Goal: Transaction & Acquisition: Purchase product/service

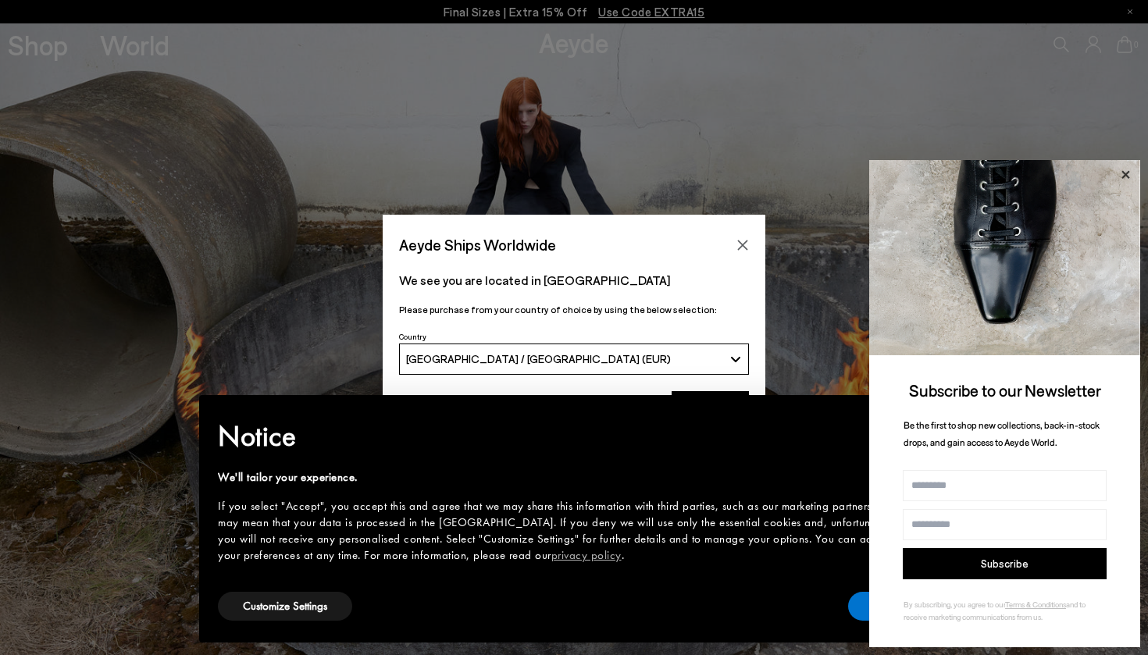
click at [1129, 169] on icon at bounding box center [1125, 175] width 20 height 20
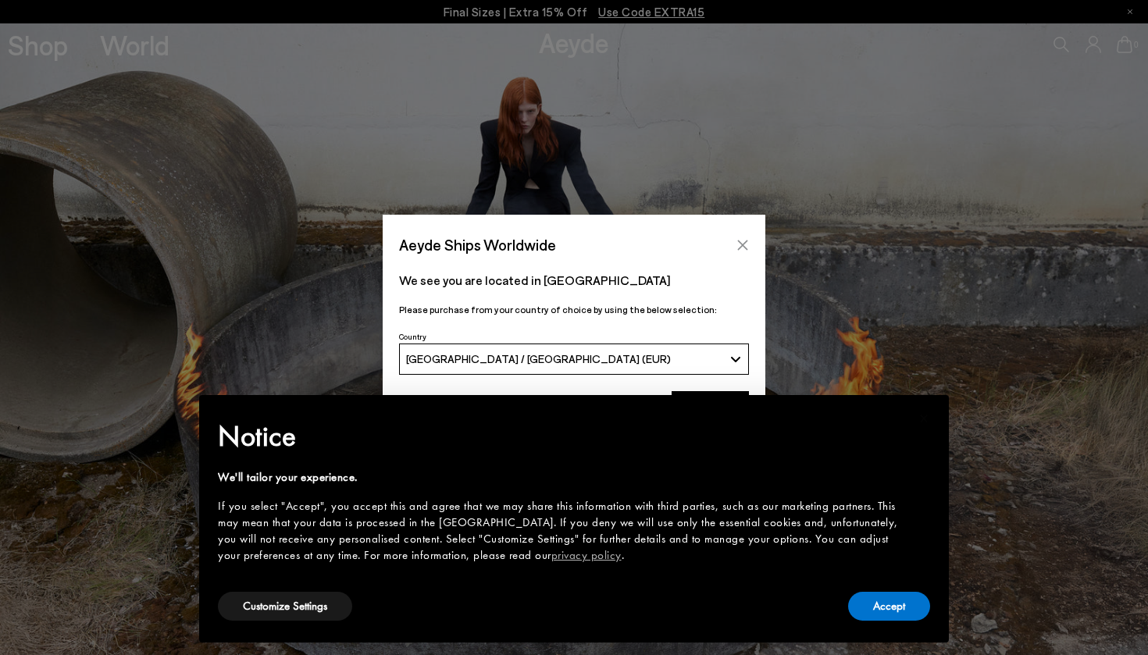
click at [746, 243] on icon "Close" at bounding box center [743, 245] width 10 height 10
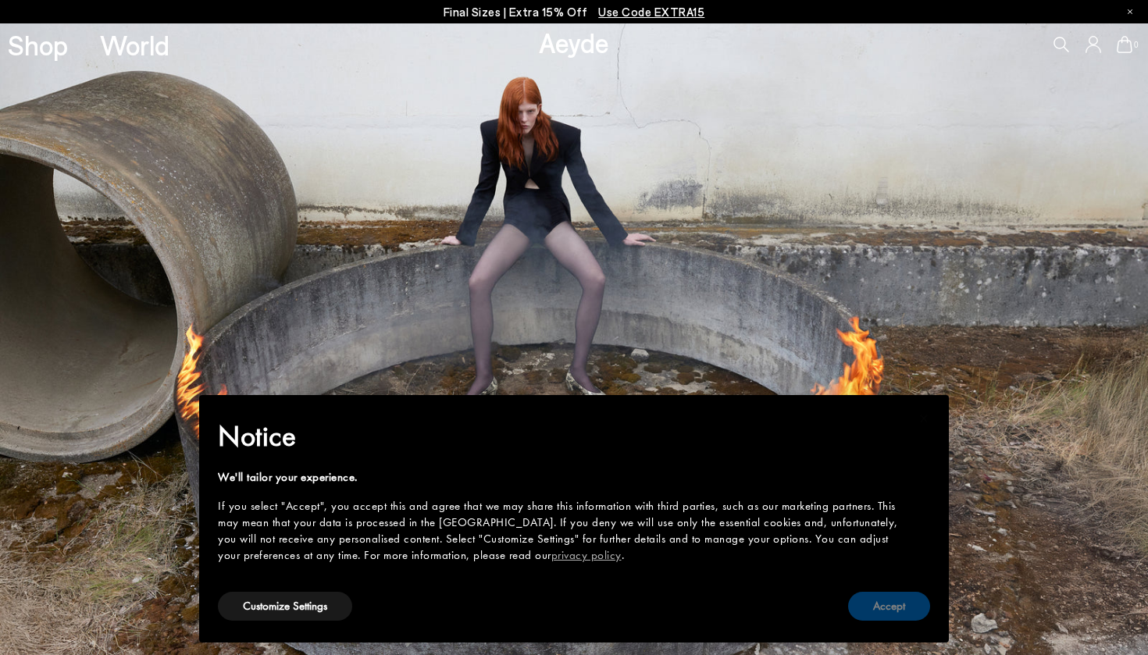
click at [883, 612] on button "Accept" at bounding box center [889, 606] width 82 height 29
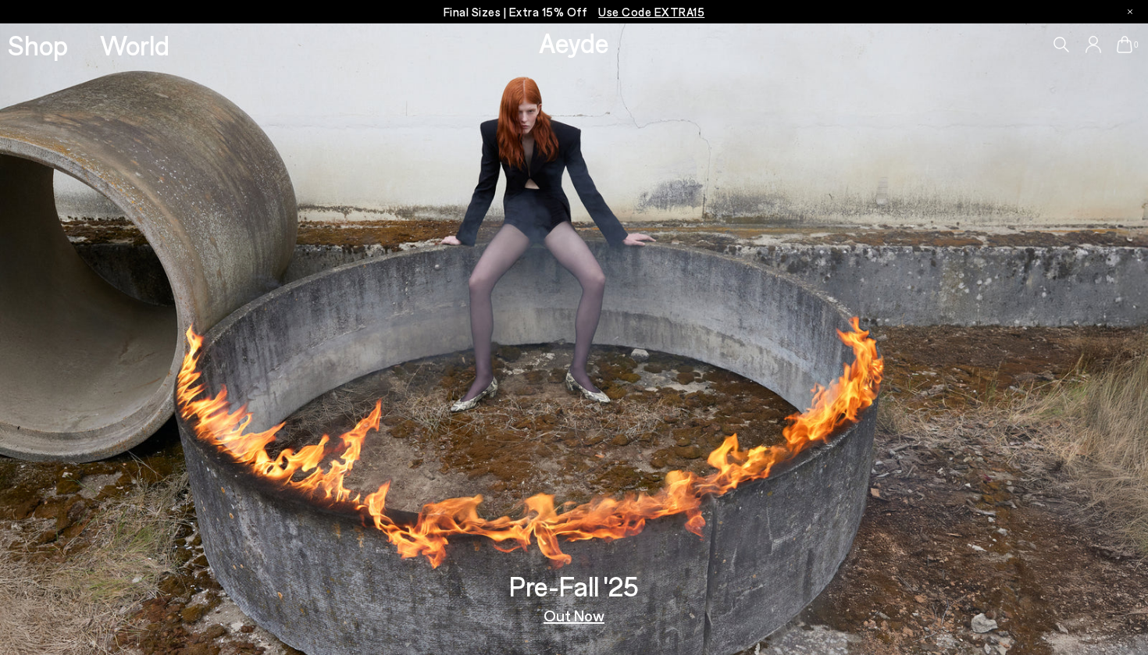
click at [587, 614] on link "Out Now" at bounding box center [574, 616] width 61 height 16
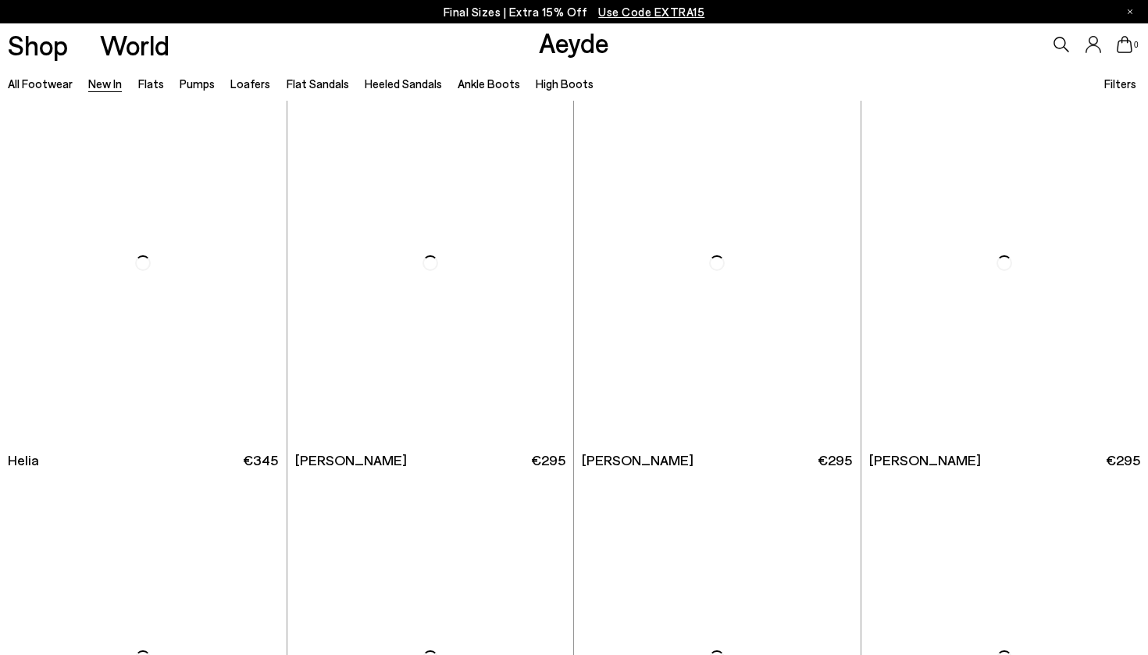
scroll to position [1606, 0]
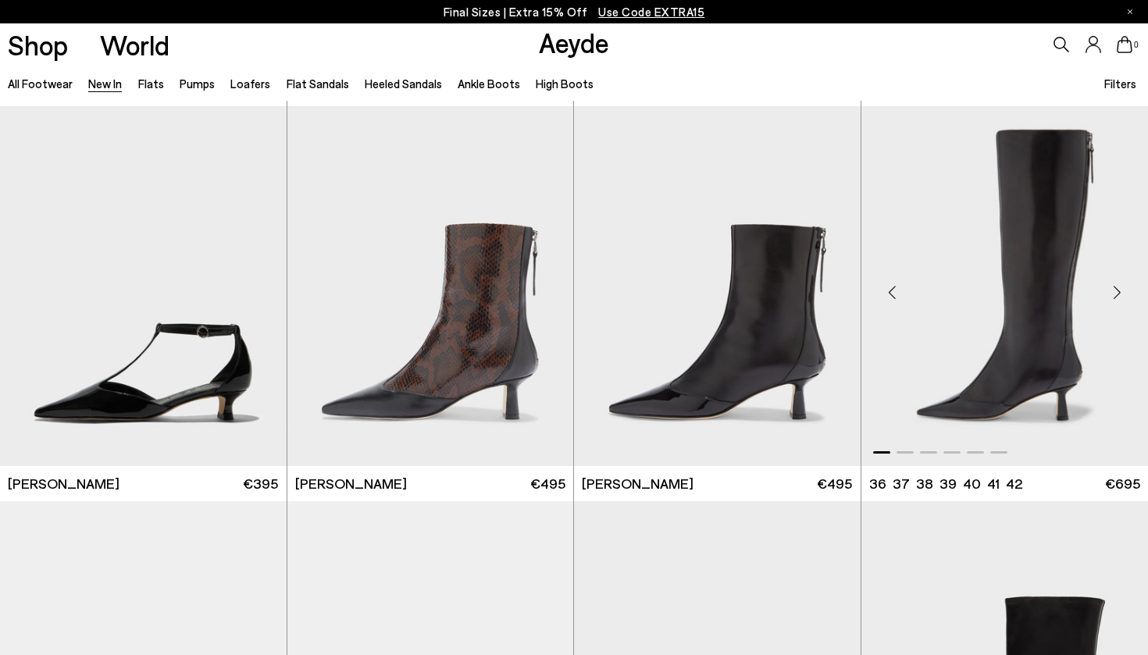
scroll to position [3550, 0]
click at [787, 337] on img "1 / 6" at bounding box center [717, 286] width 287 height 360
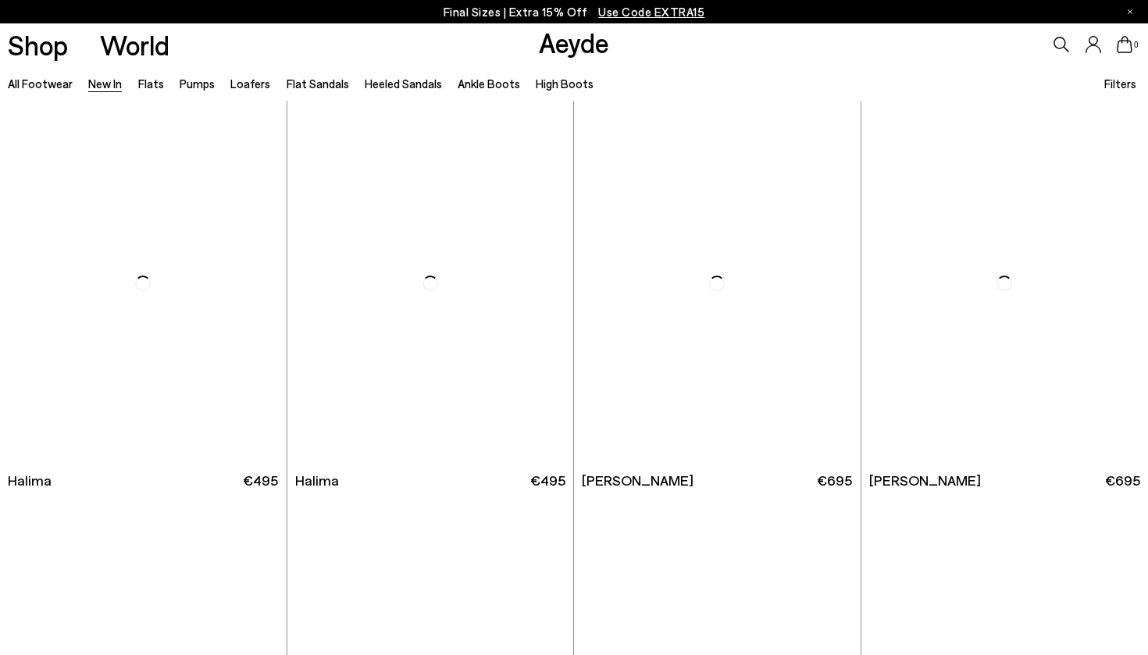
scroll to position [5134, 0]
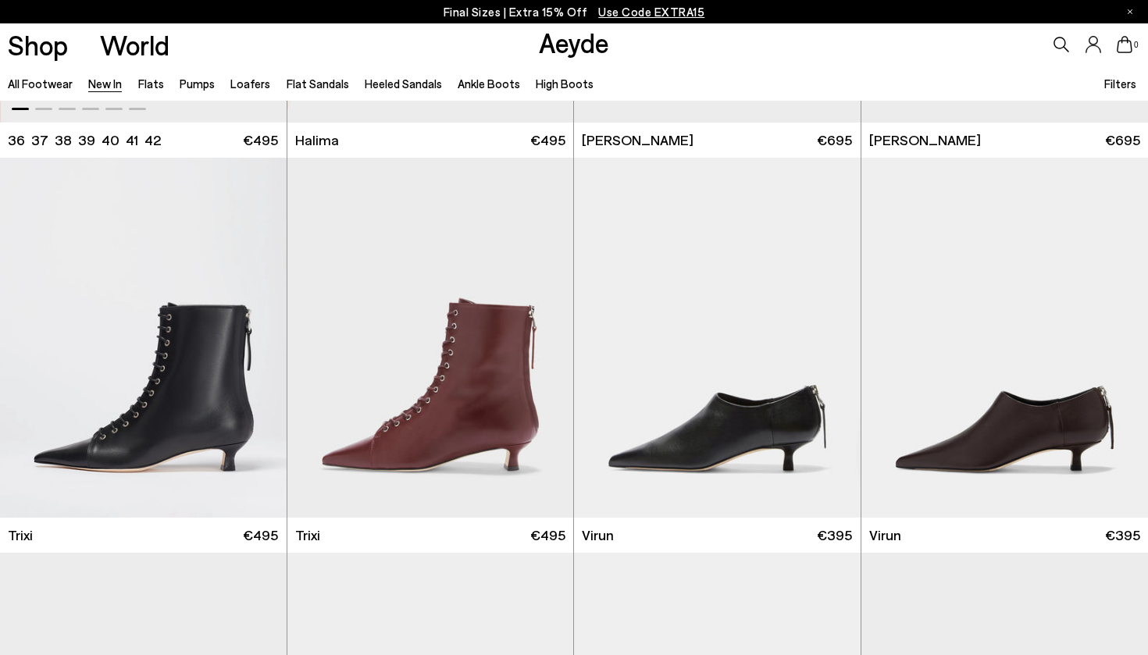
scroll to position [5476, 0]
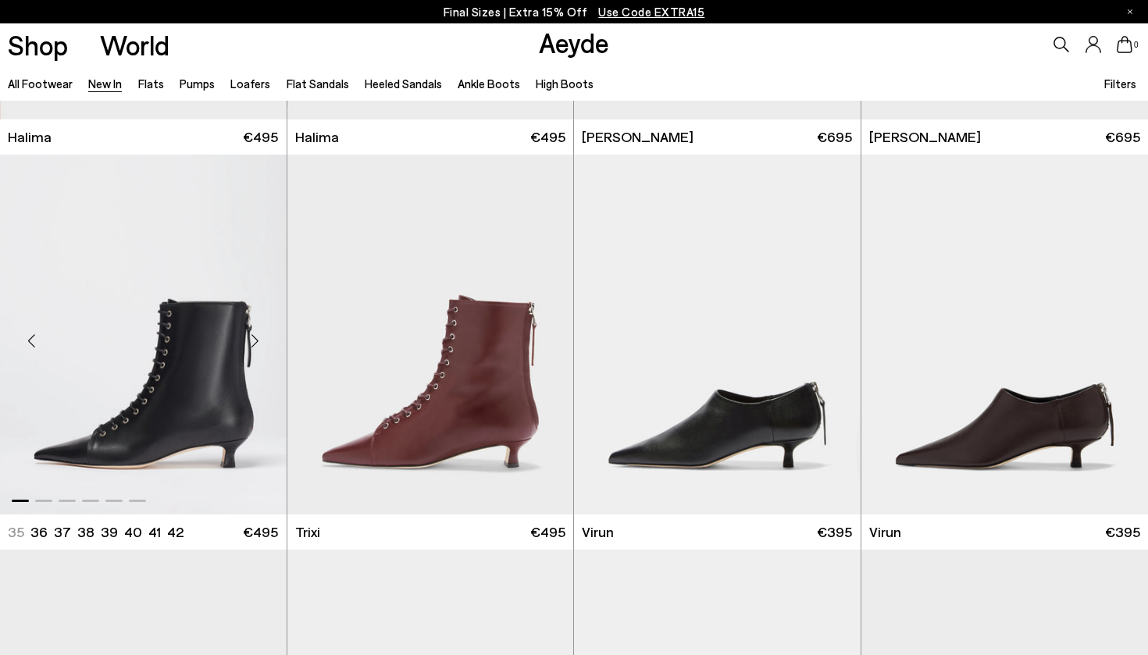
click at [184, 398] on img "1 / 6" at bounding box center [143, 335] width 287 height 360
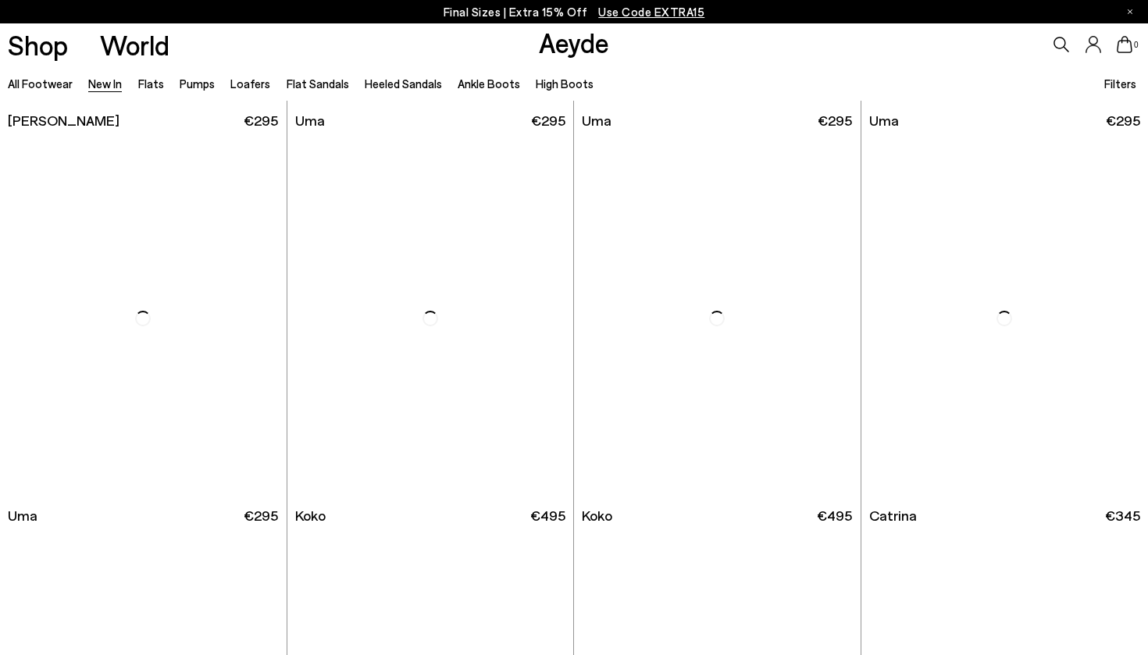
scroll to position [7469, 0]
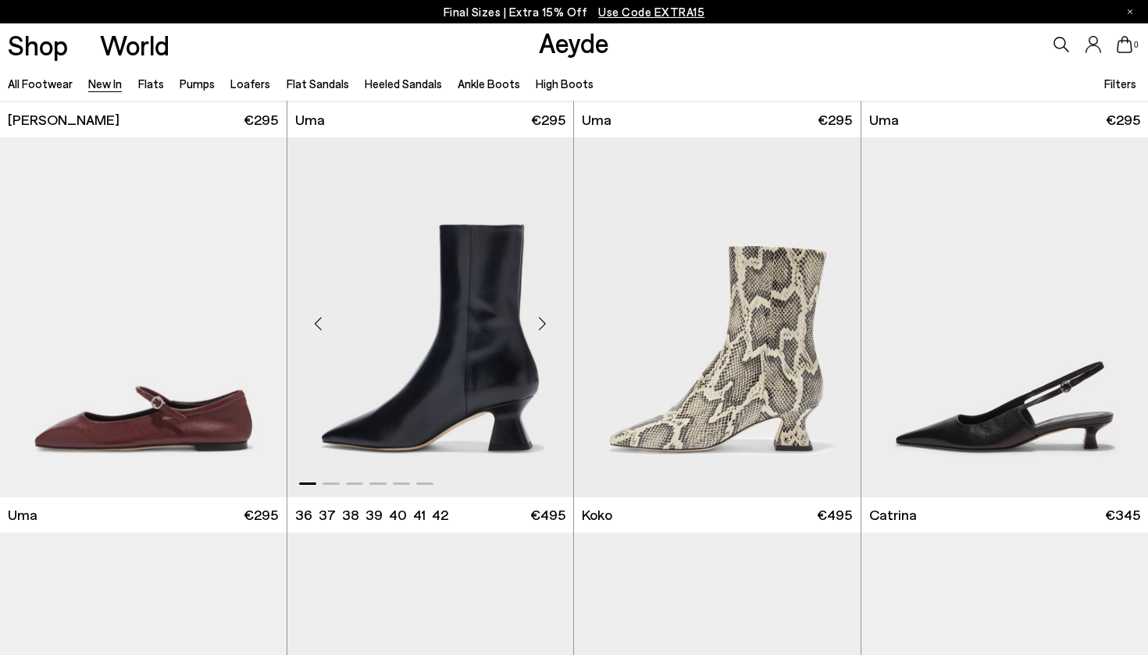
click at [440, 396] on img "1 / 6" at bounding box center [430, 317] width 287 height 360
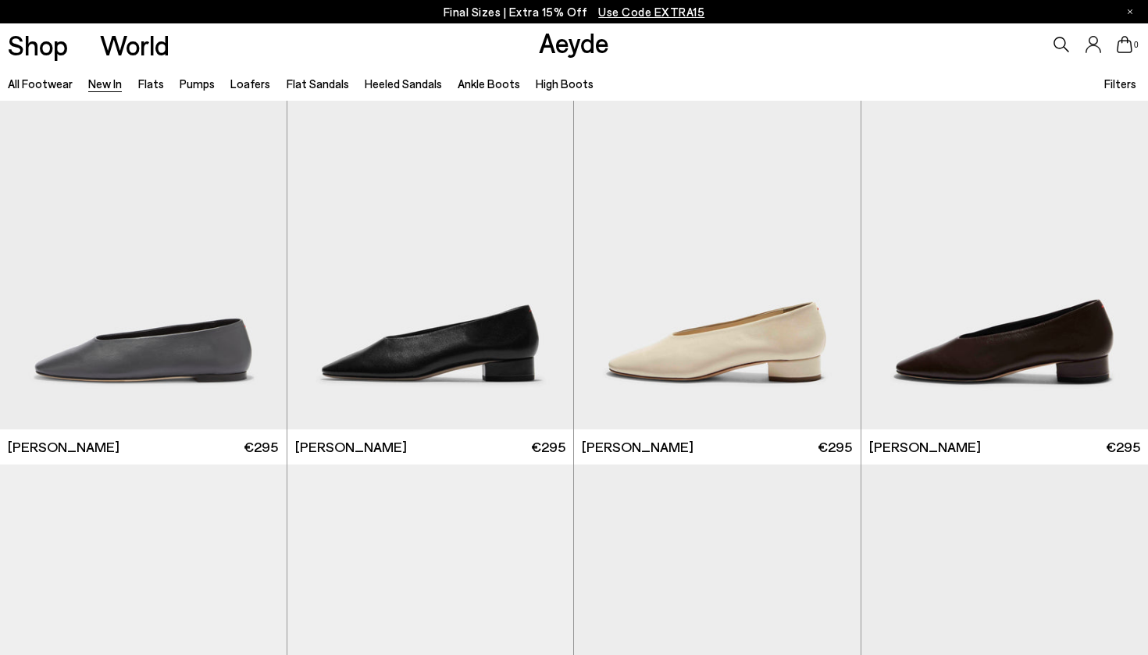
scroll to position [8724, 0]
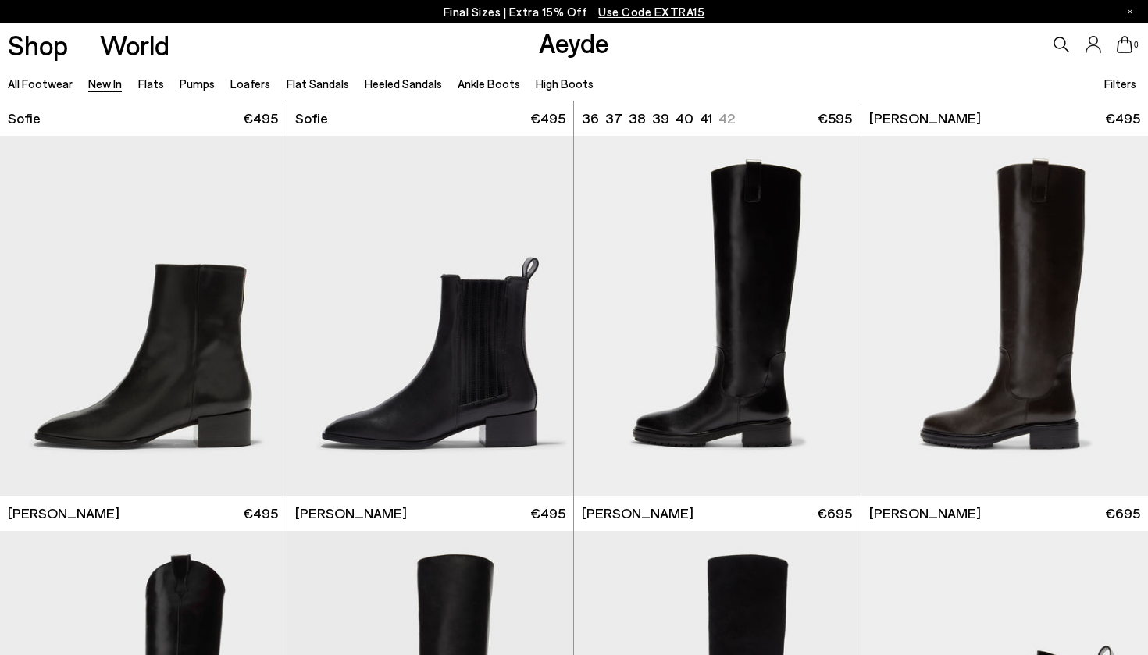
scroll to position [12609, 0]
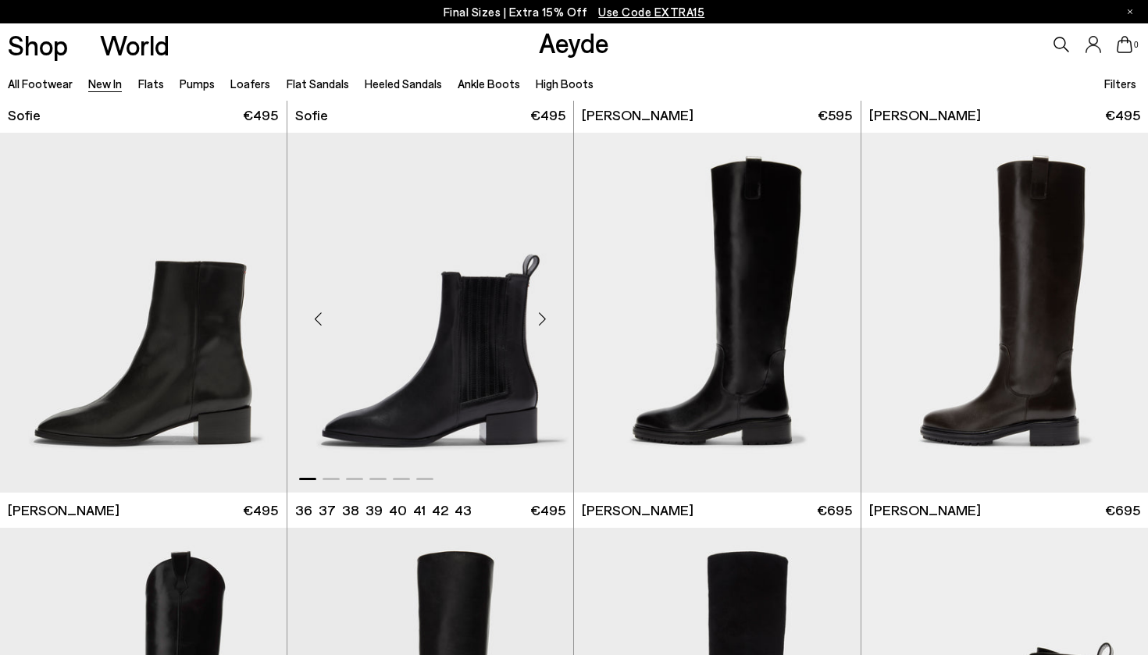
click at [529, 412] on img "1 / 6" at bounding box center [430, 313] width 287 height 360
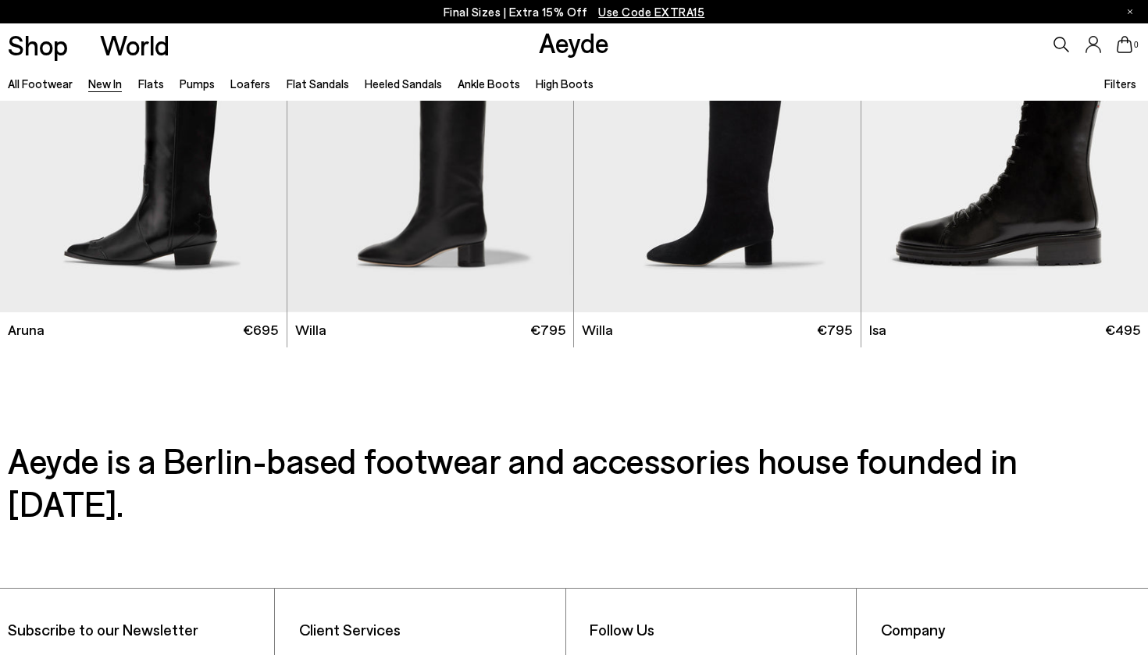
scroll to position [13182, 0]
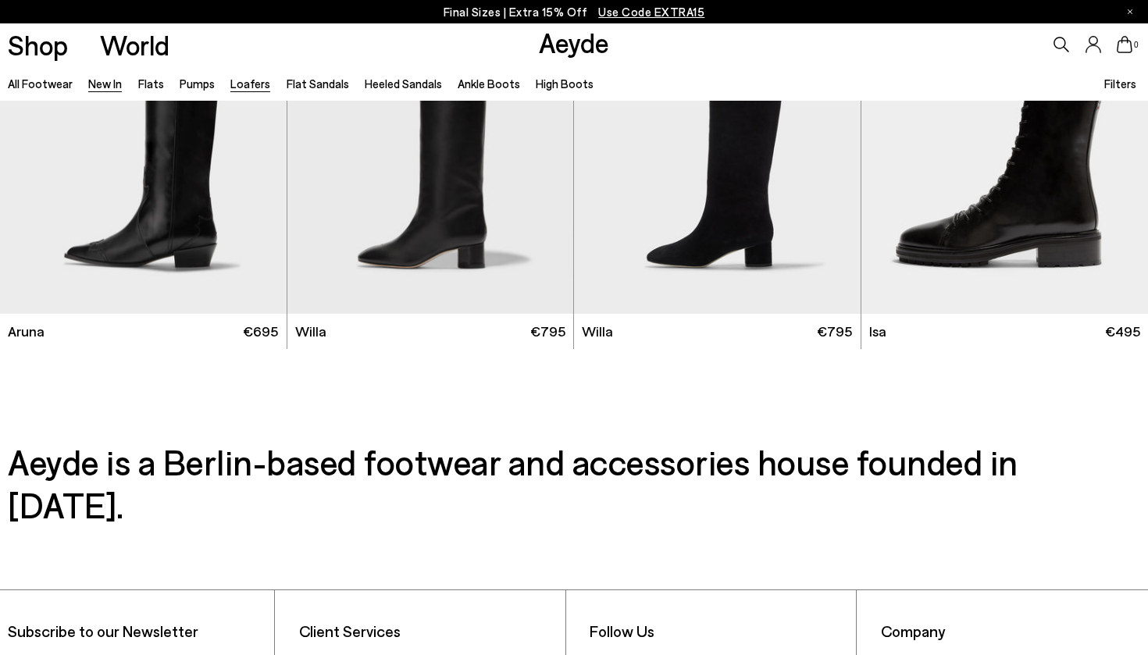
click at [239, 85] on link "Loafers" at bounding box center [250, 84] width 40 height 14
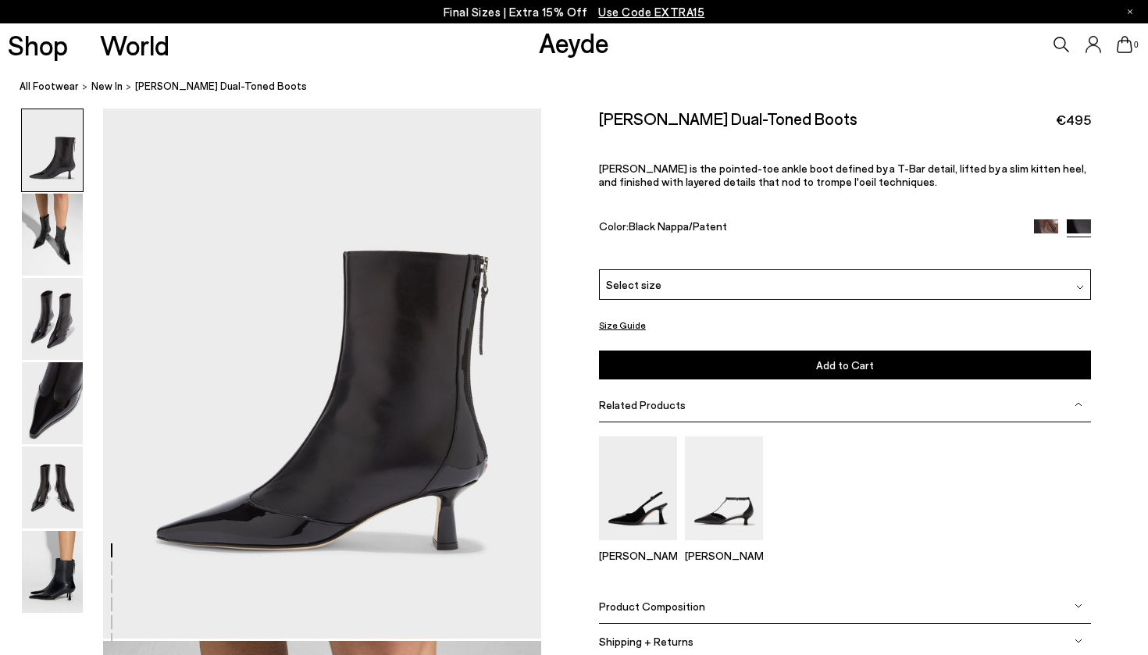
scroll to position [58, 0]
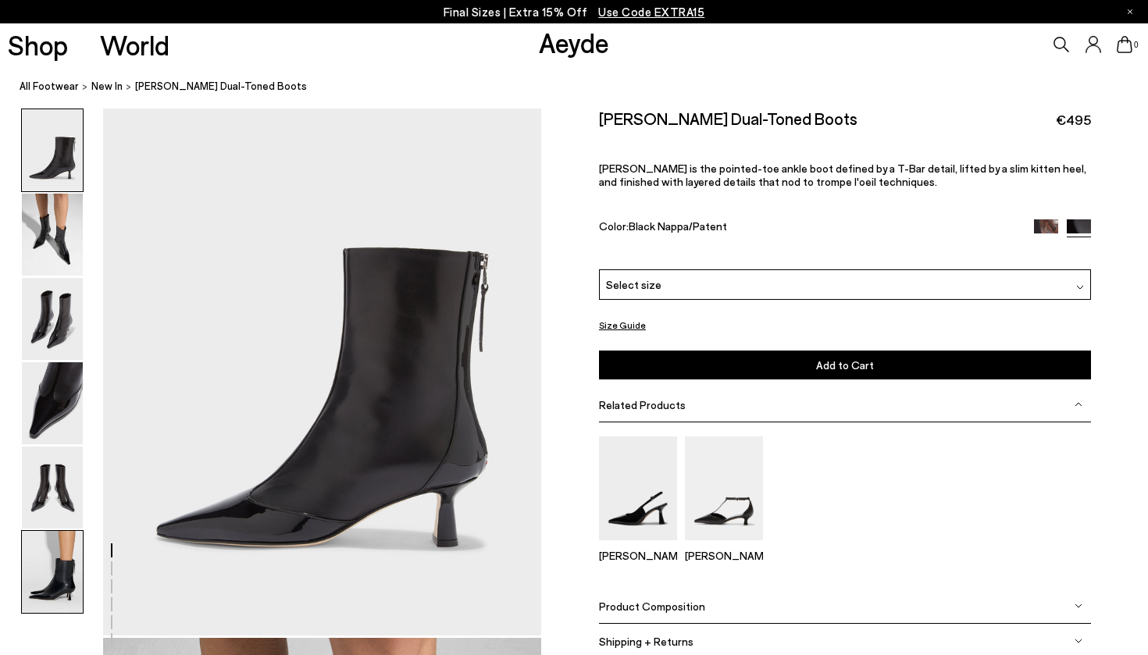
click at [45, 577] on img at bounding box center [52, 572] width 61 height 82
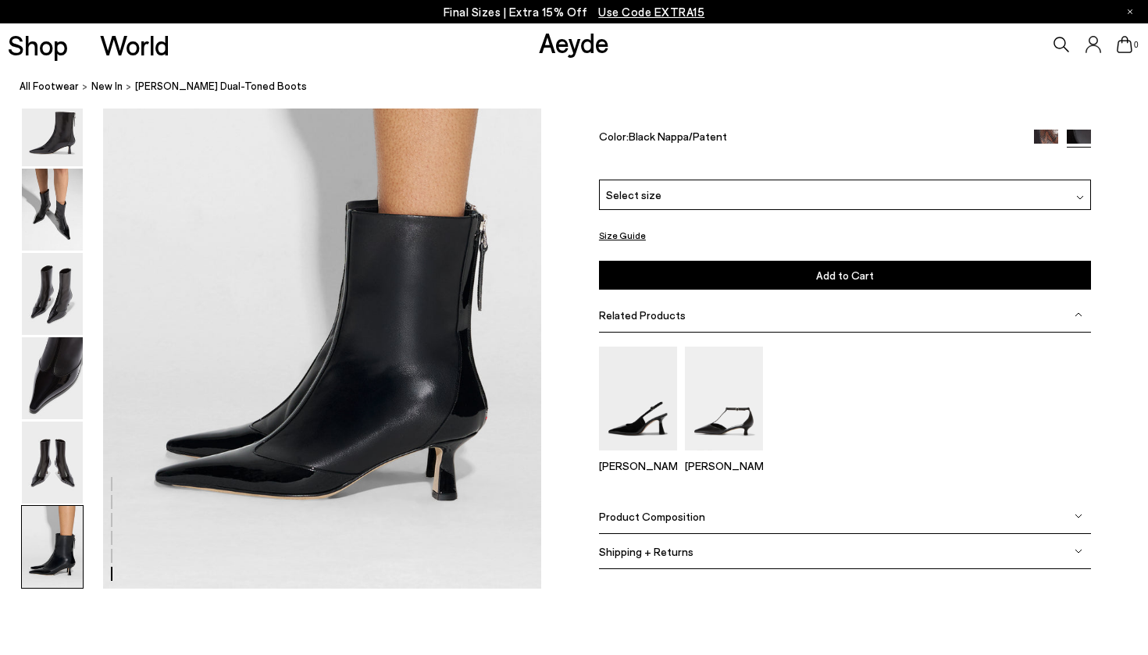
scroll to position [3036, 0]
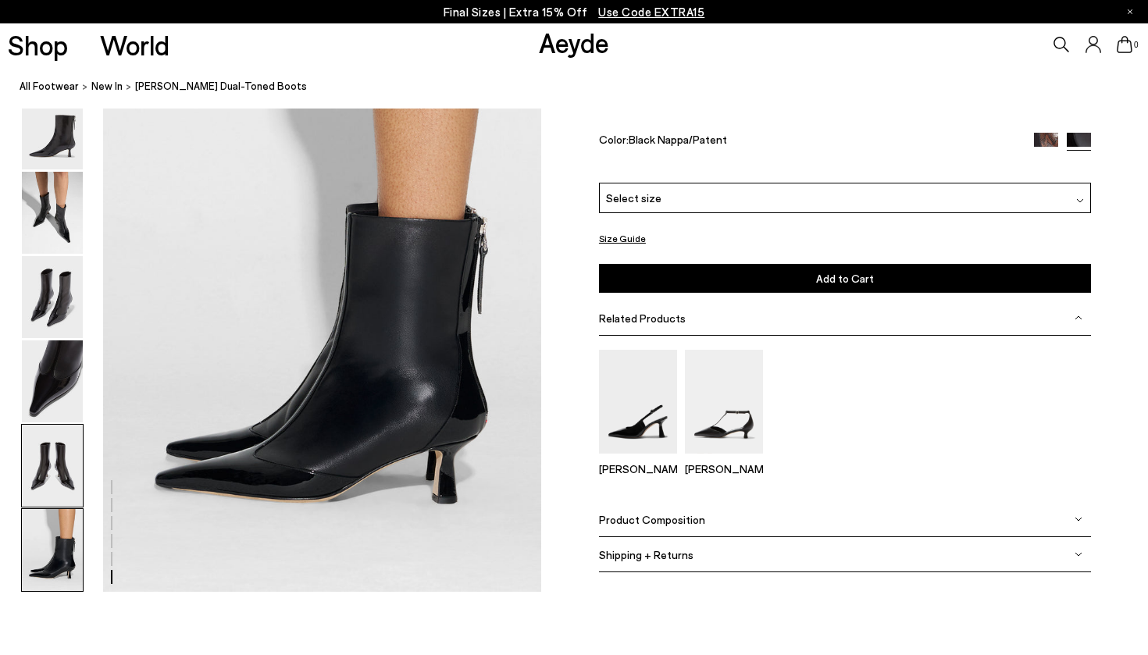
click at [55, 476] on img at bounding box center [52, 466] width 61 height 82
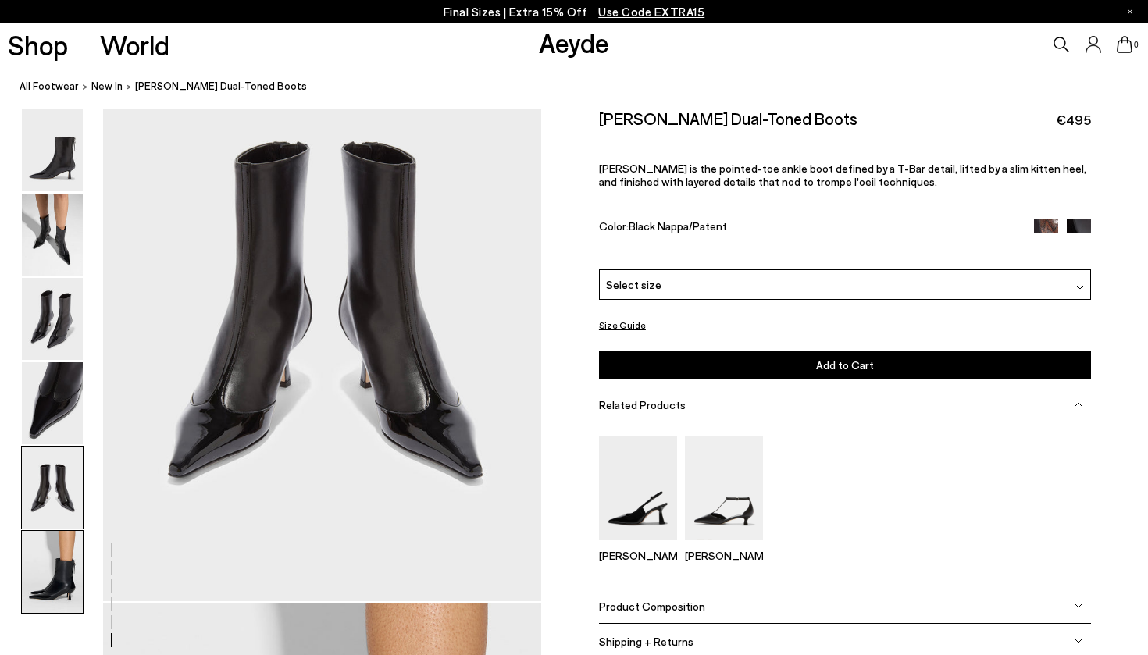
scroll to position [2348, 0]
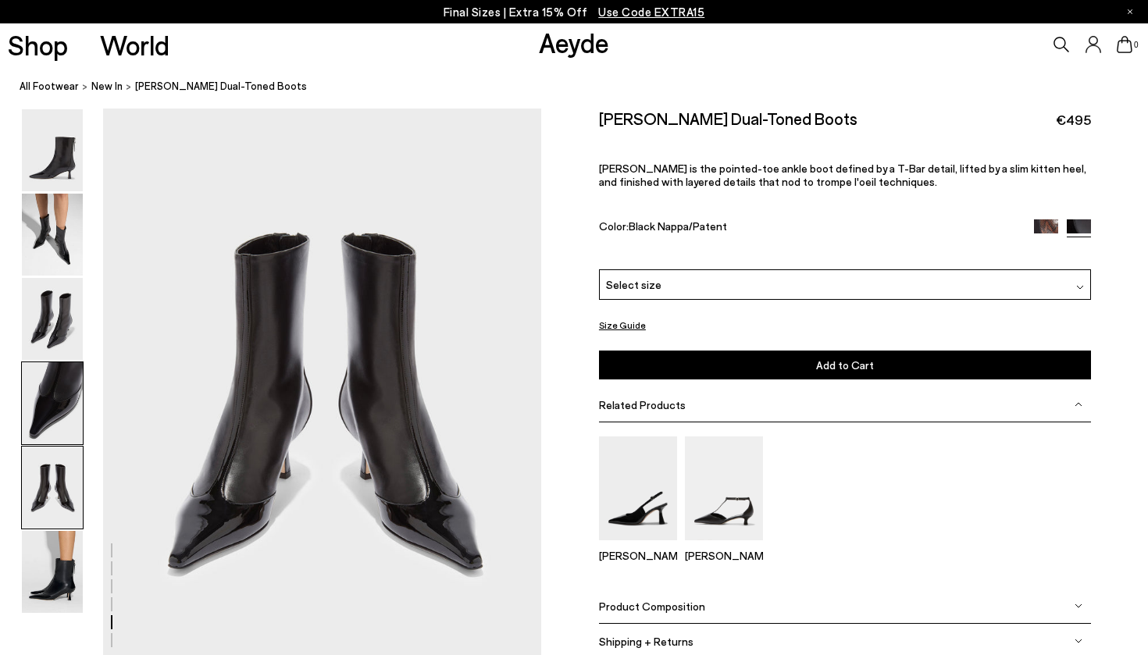
click at [62, 427] on img at bounding box center [52, 403] width 61 height 82
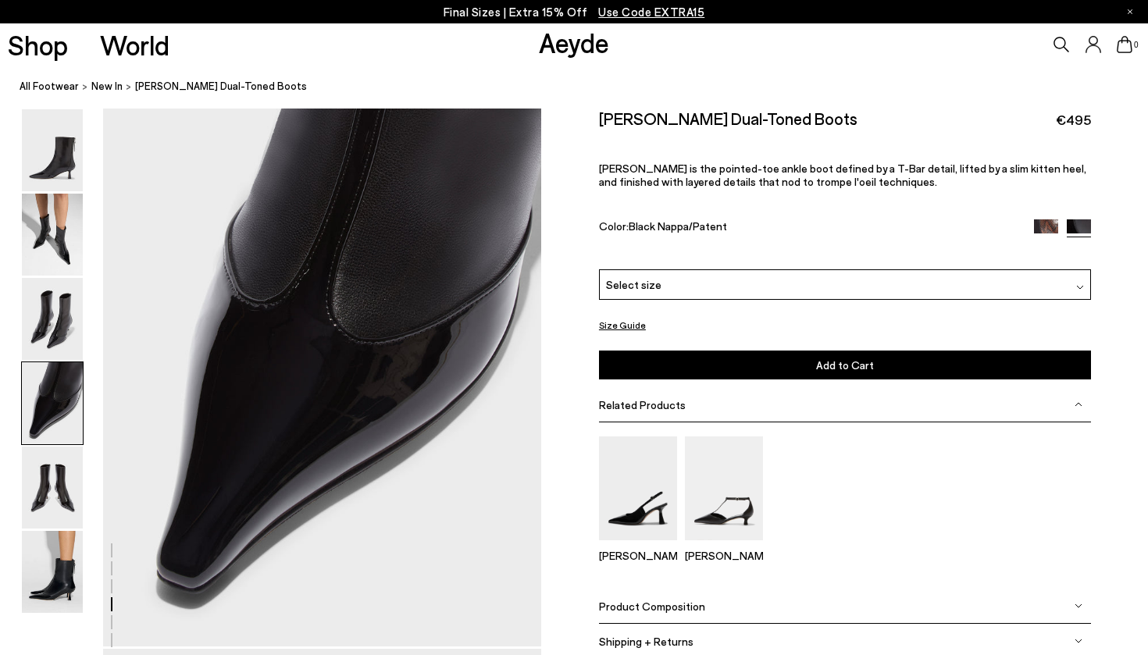
scroll to position [1761, 0]
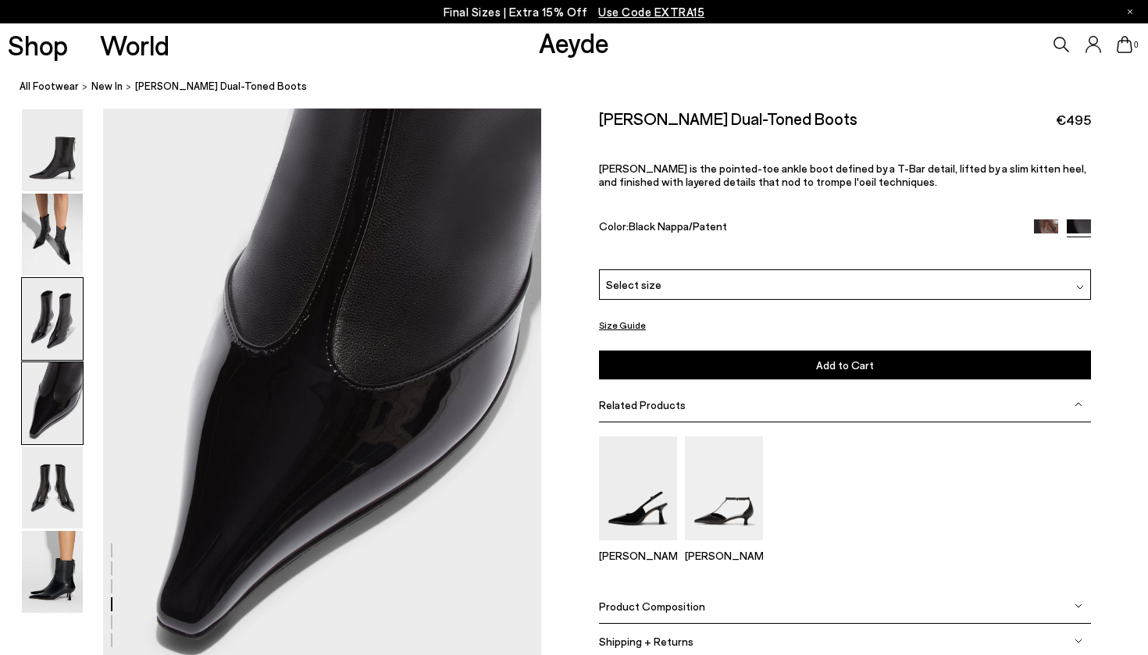
click at [74, 329] on img at bounding box center [52, 319] width 61 height 82
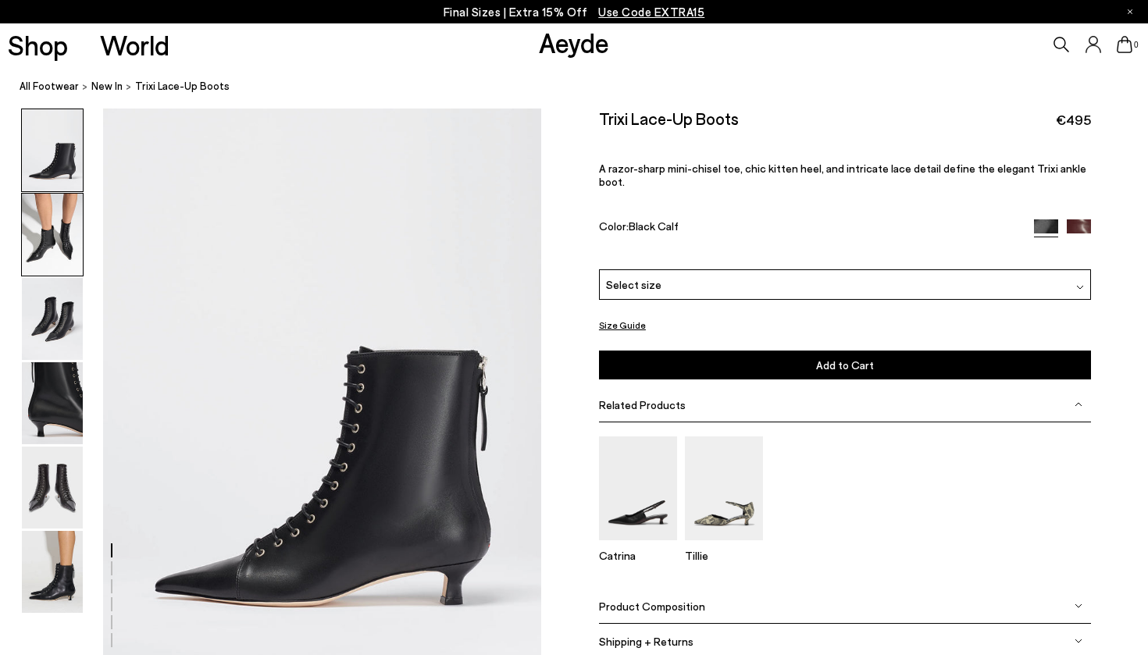
click at [58, 259] on img at bounding box center [52, 235] width 61 height 82
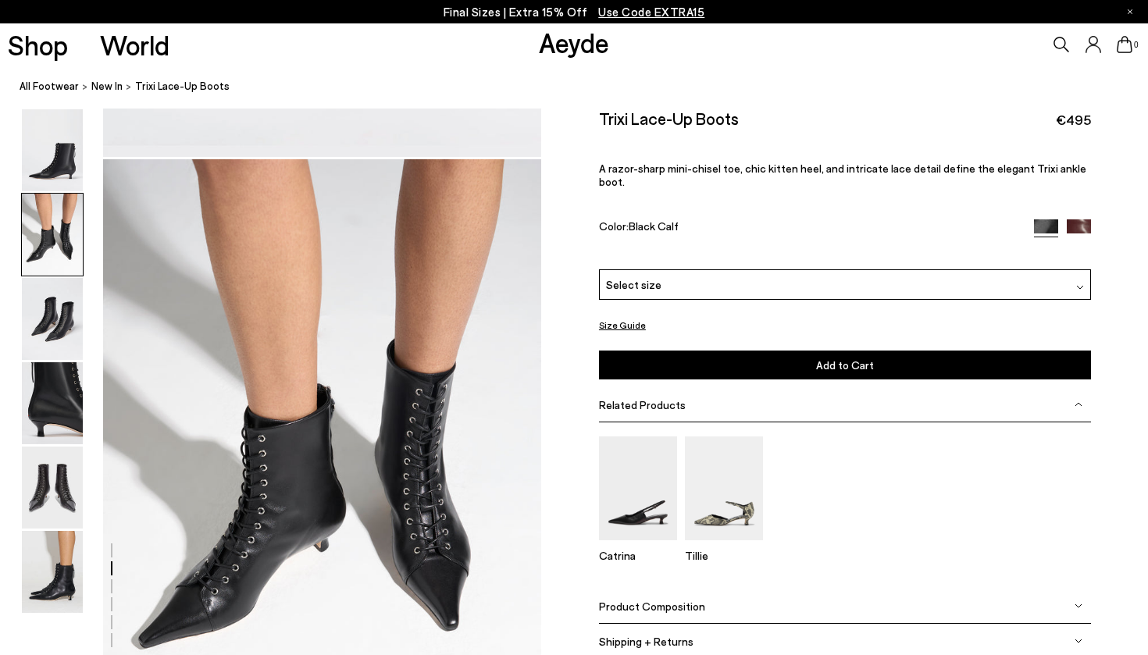
scroll to position [587, 0]
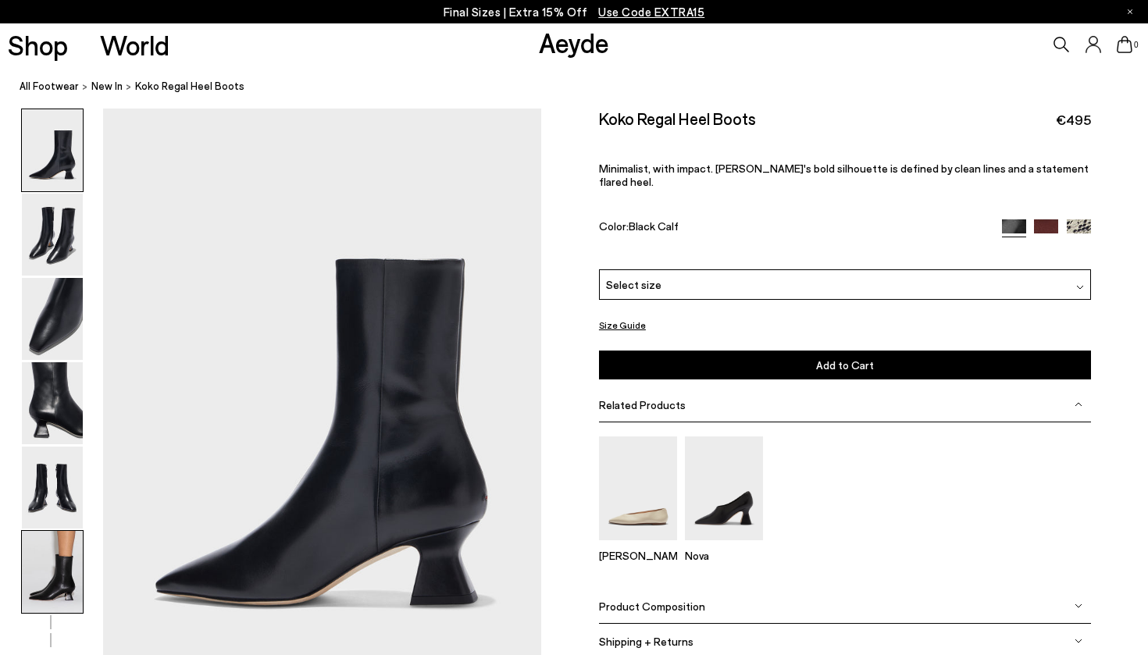
click at [53, 560] on img at bounding box center [52, 572] width 61 height 82
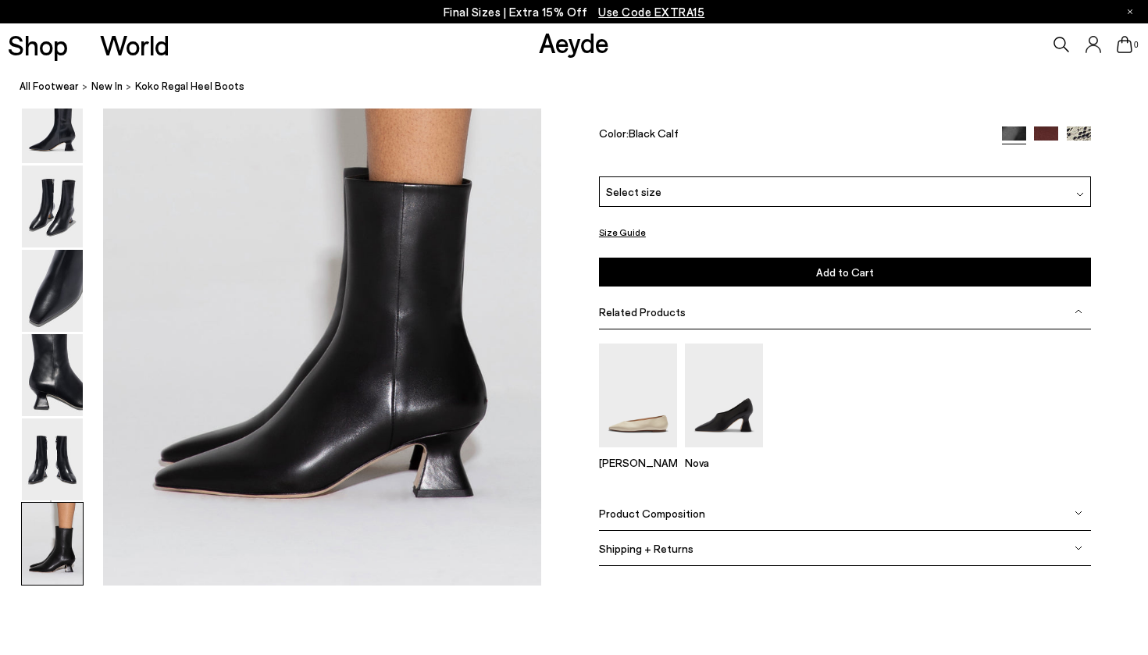
scroll to position [3043, 0]
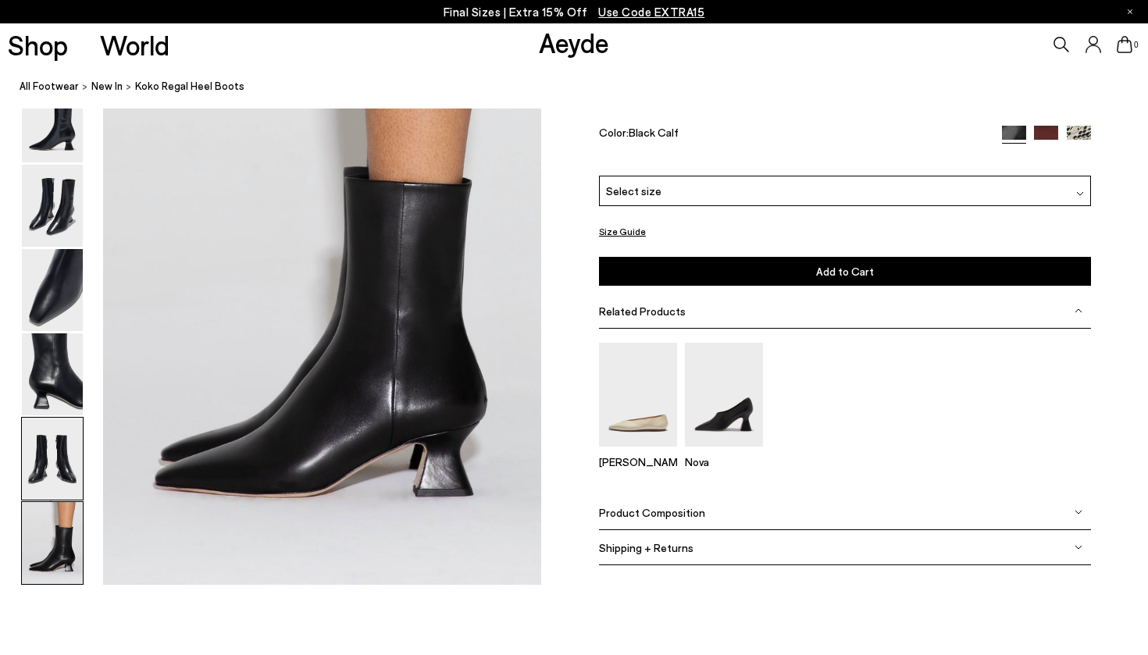
click at [55, 476] on img at bounding box center [52, 459] width 61 height 82
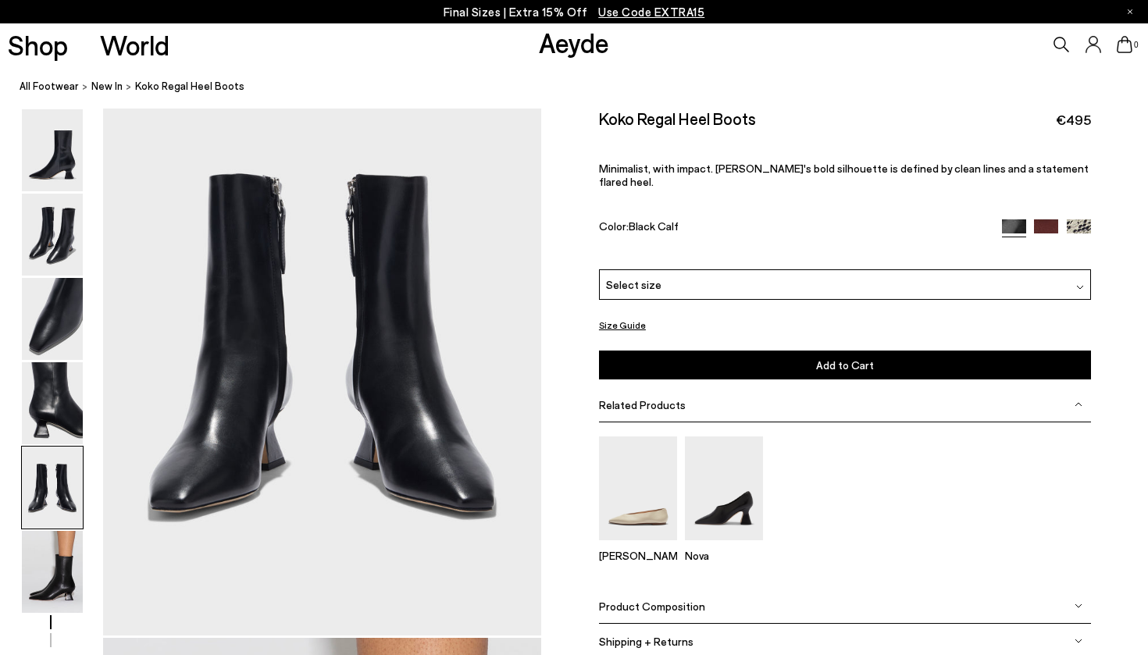
scroll to position [2348, 0]
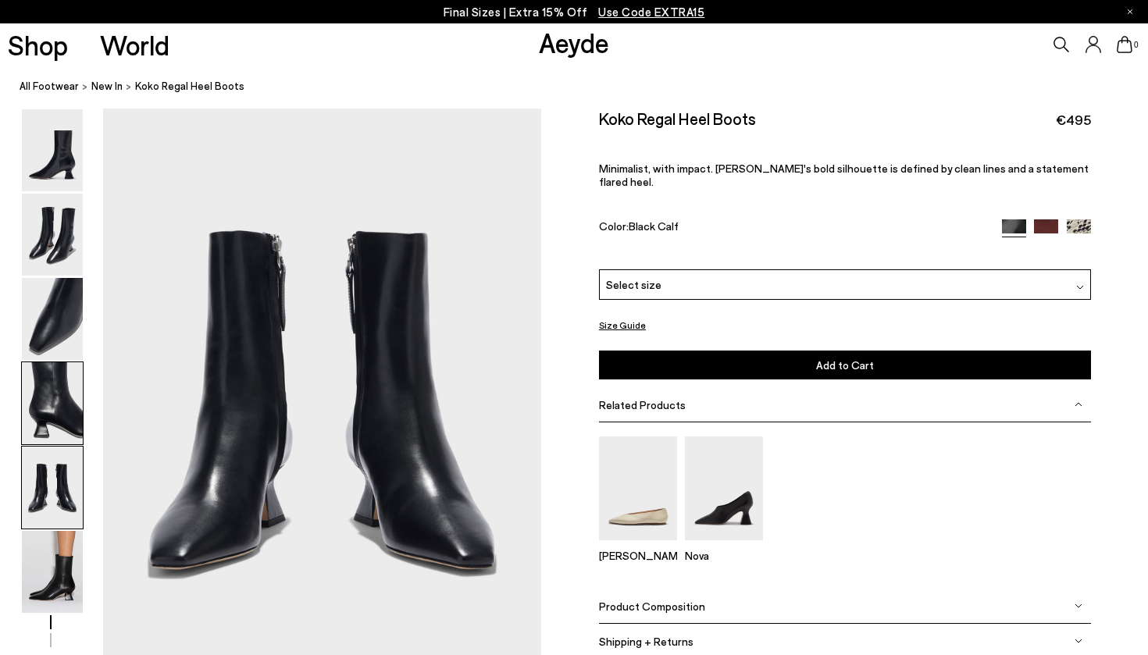
click at [58, 406] on img at bounding box center [52, 403] width 61 height 82
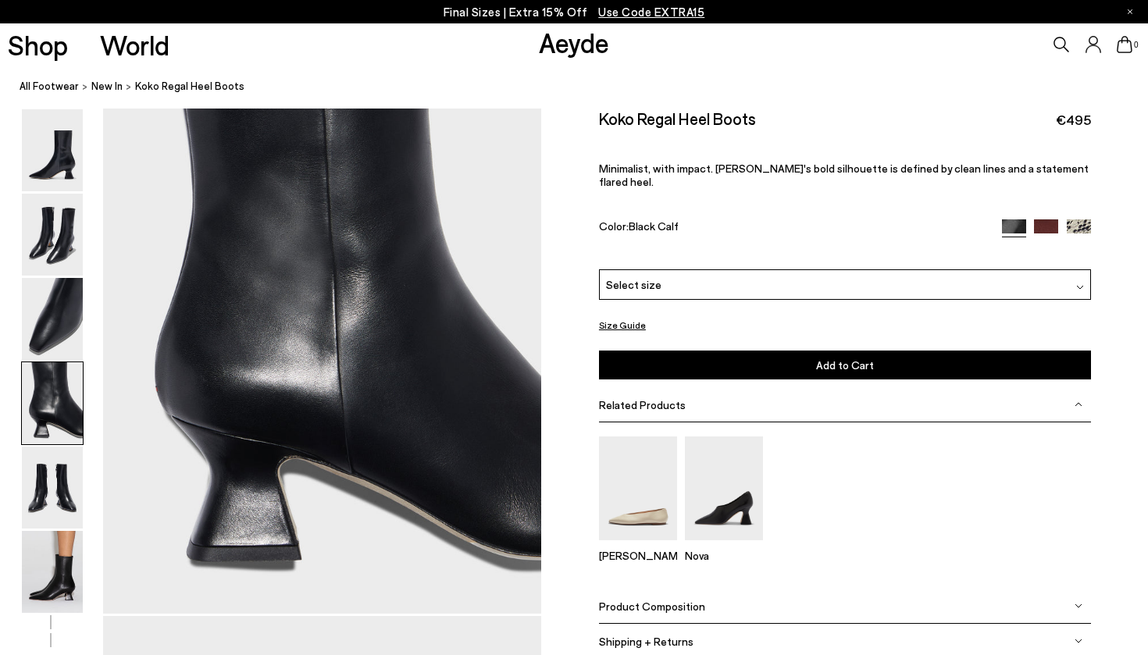
scroll to position [1761, 0]
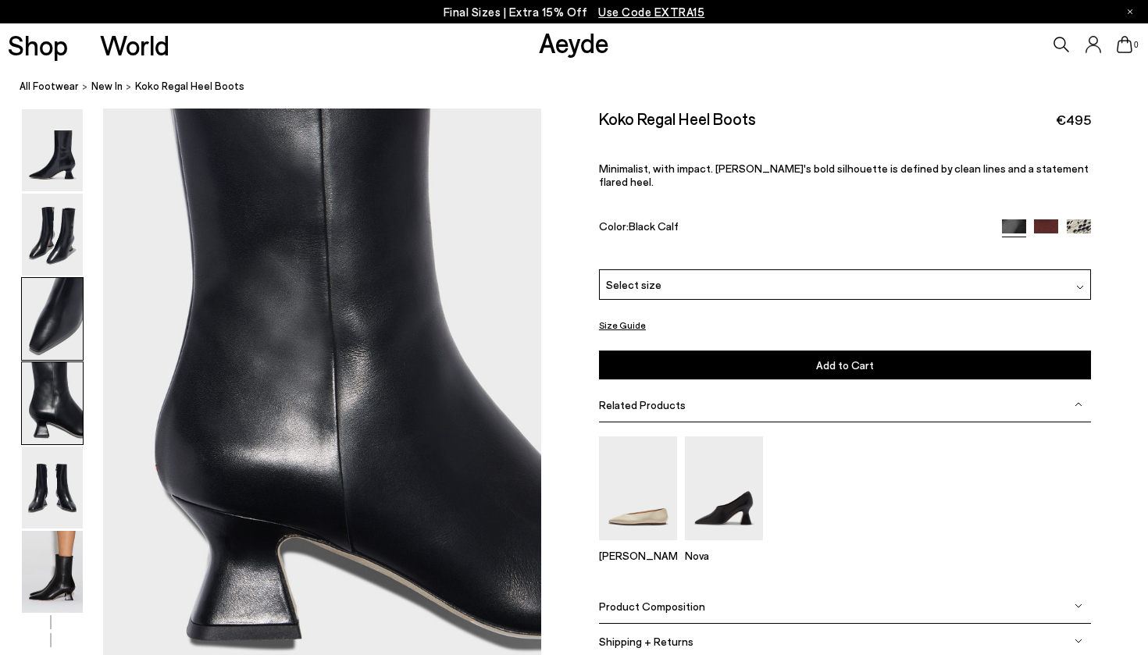
click at [70, 325] on img at bounding box center [52, 319] width 61 height 82
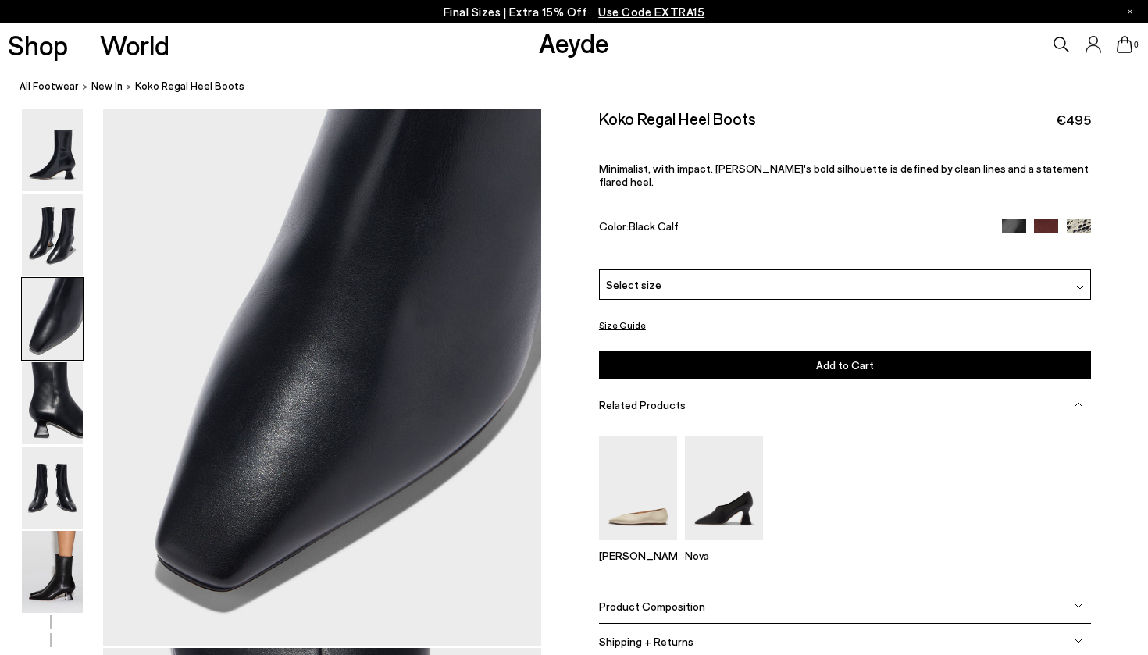
scroll to position [1175, 0]
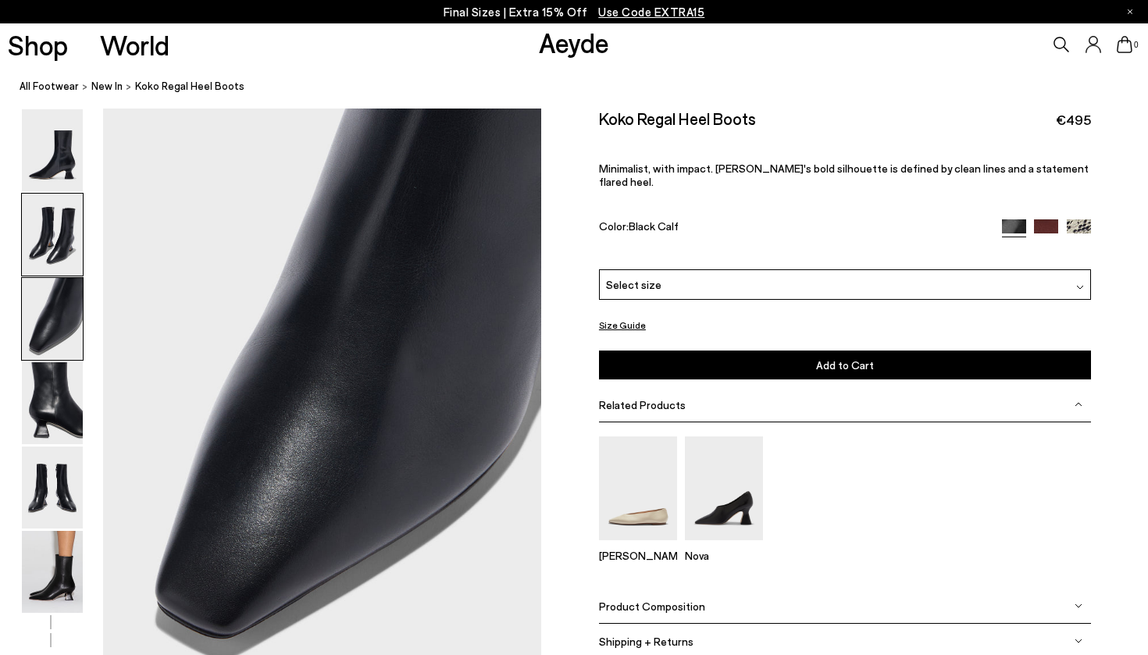
click at [70, 242] on img at bounding box center [52, 235] width 61 height 82
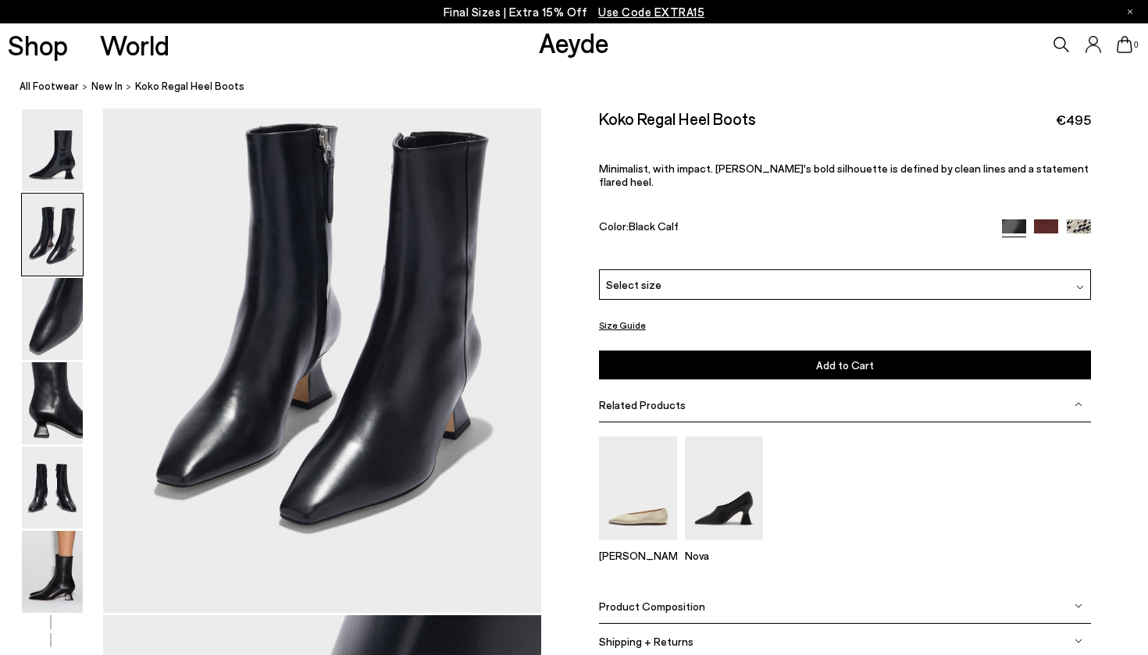
scroll to position [587, 0]
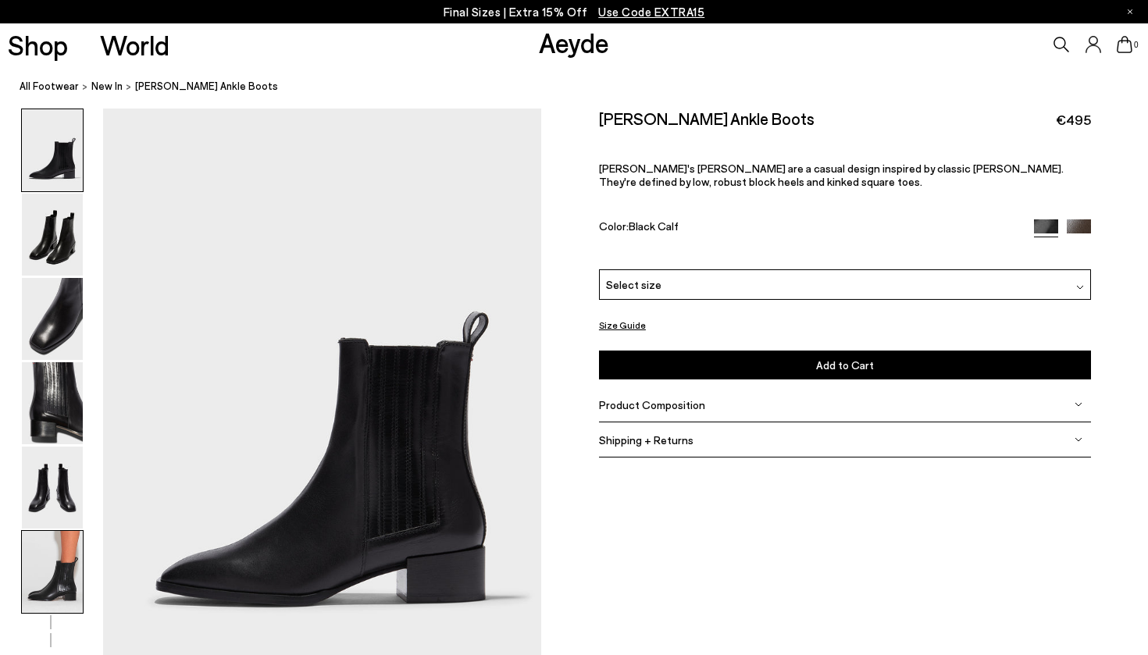
click at [73, 590] on img at bounding box center [52, 572] width 61 height 82
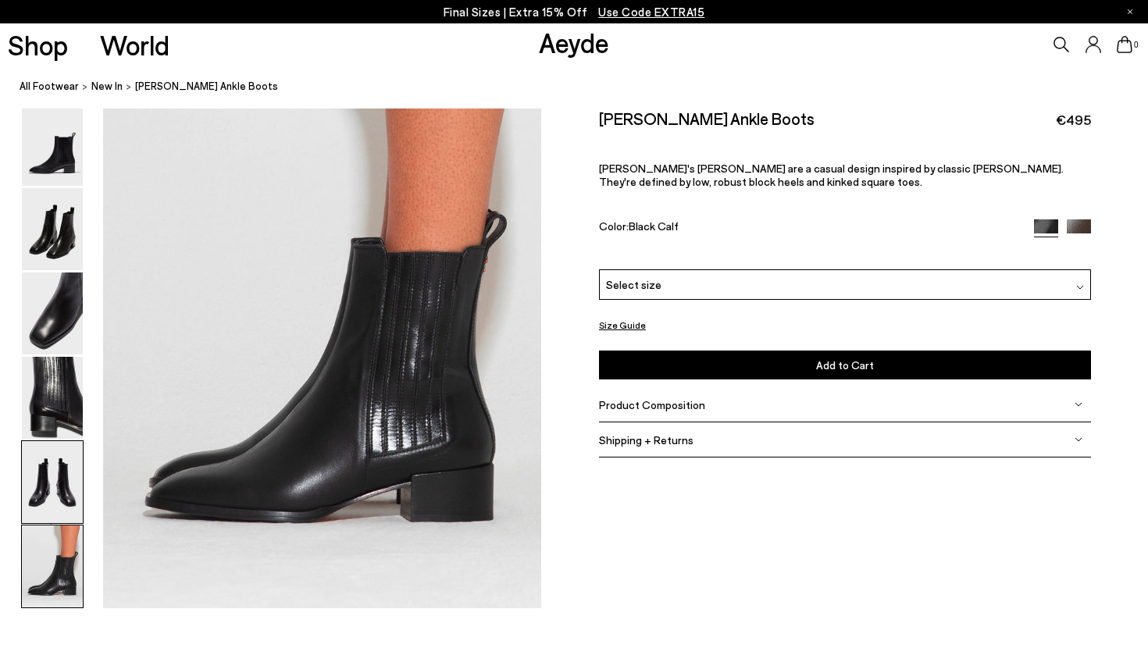
scroll to position [3043, 0]
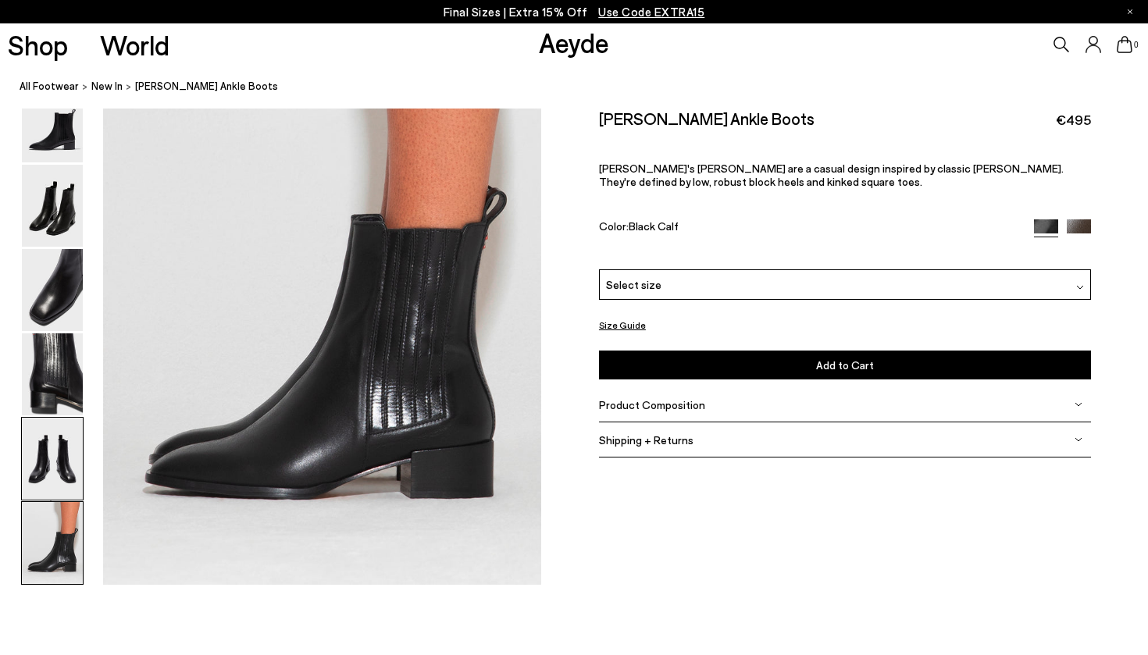
click at [66, 467] on img at bounding box center [52, 459] width 61 height 82
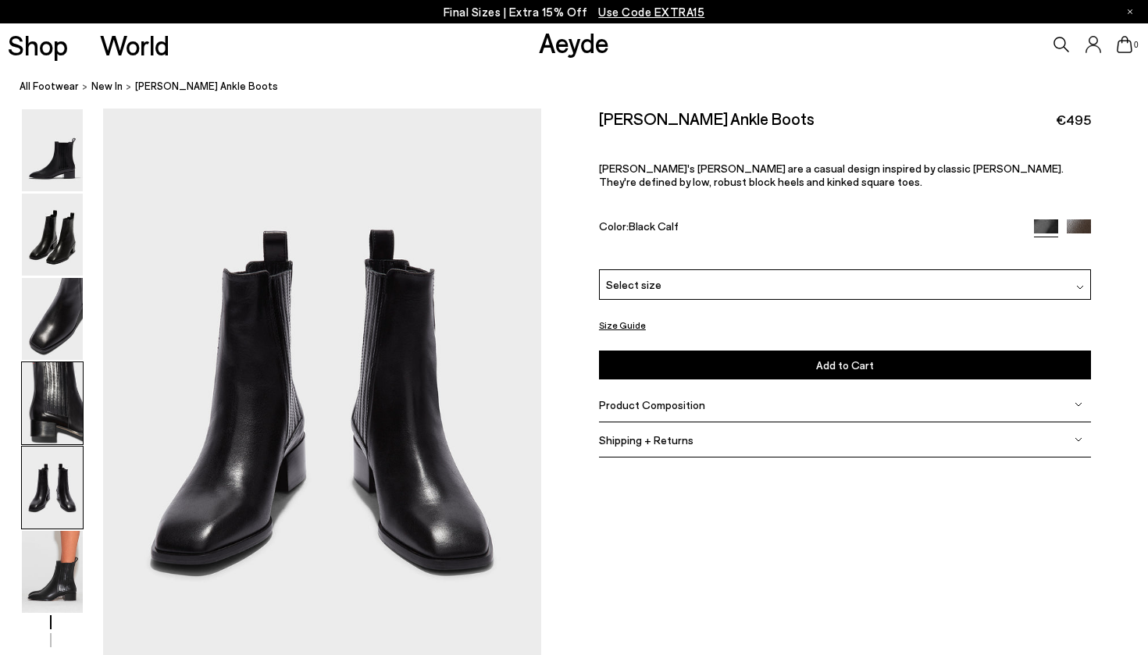
click at [71, 390] on img at bounding box center [52, 403] width 61 height 82
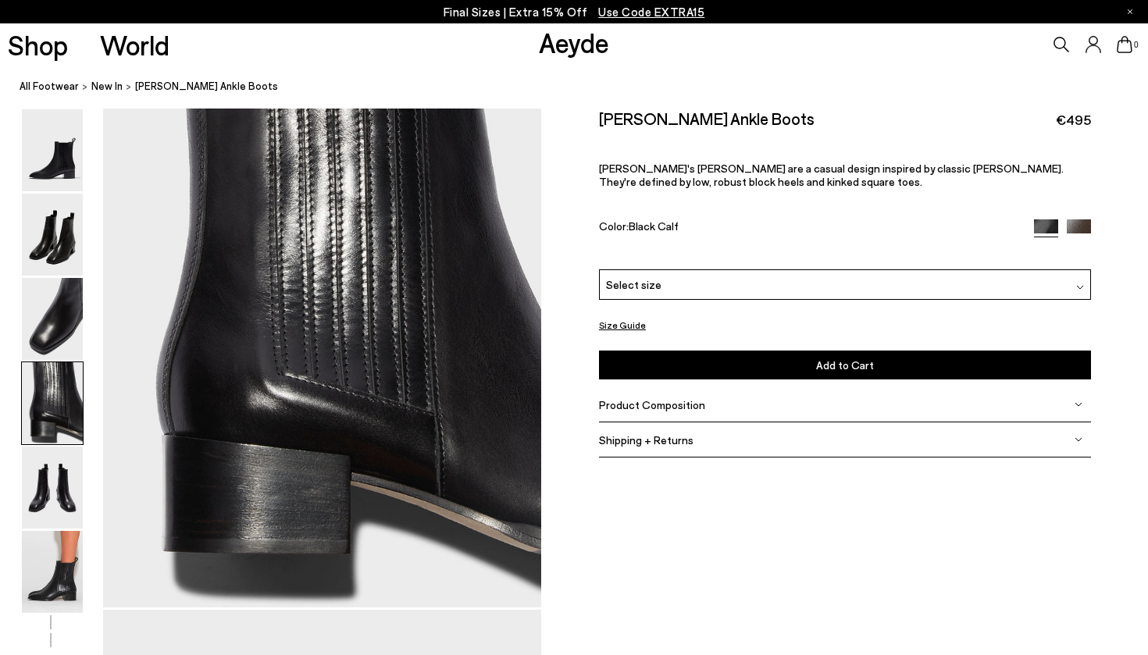
scroll to position [1761, 0]
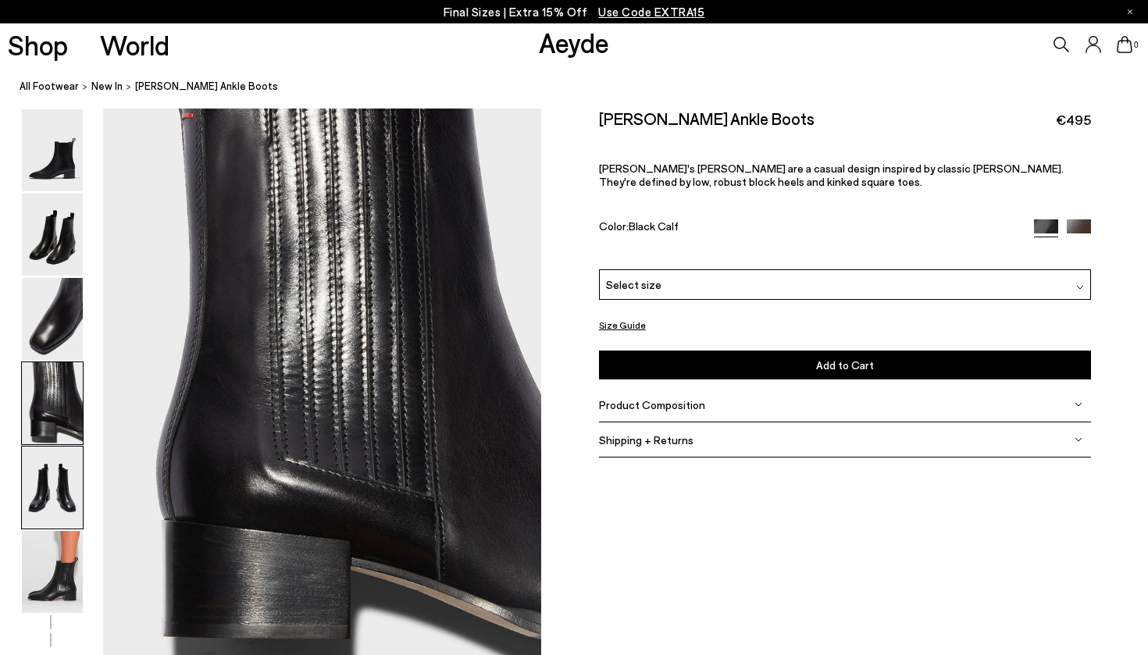
click at [58, 512] on img at bounding box center [52, 488] width 61 height 82
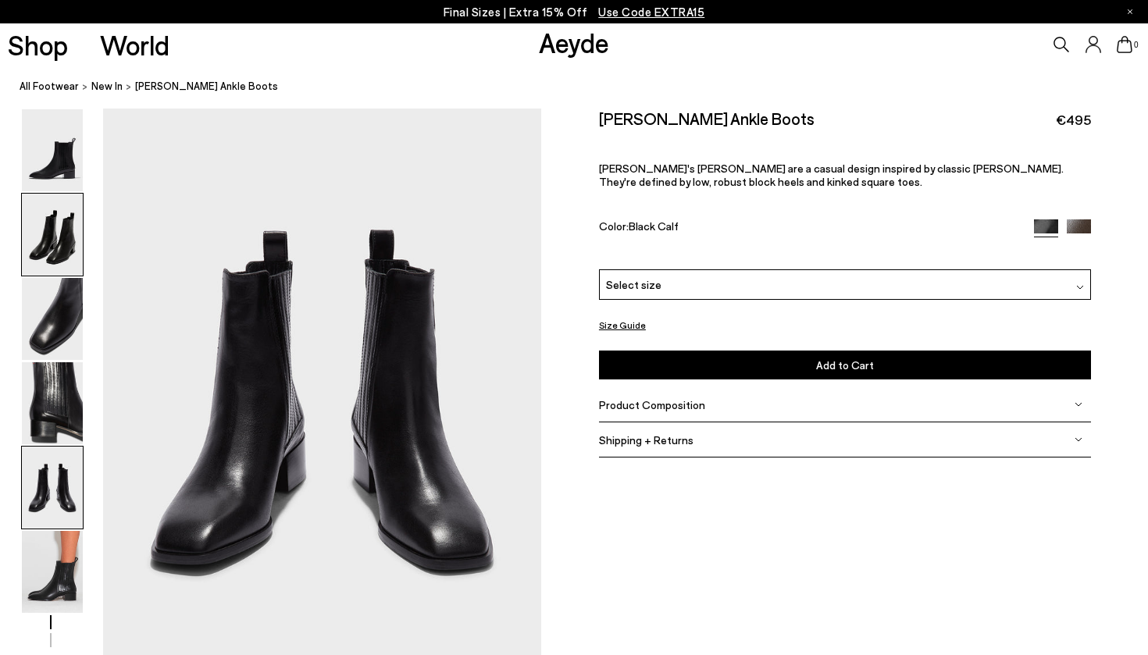
click at [65, 244] on img at bounding box center [52, 235] width 61 height 82
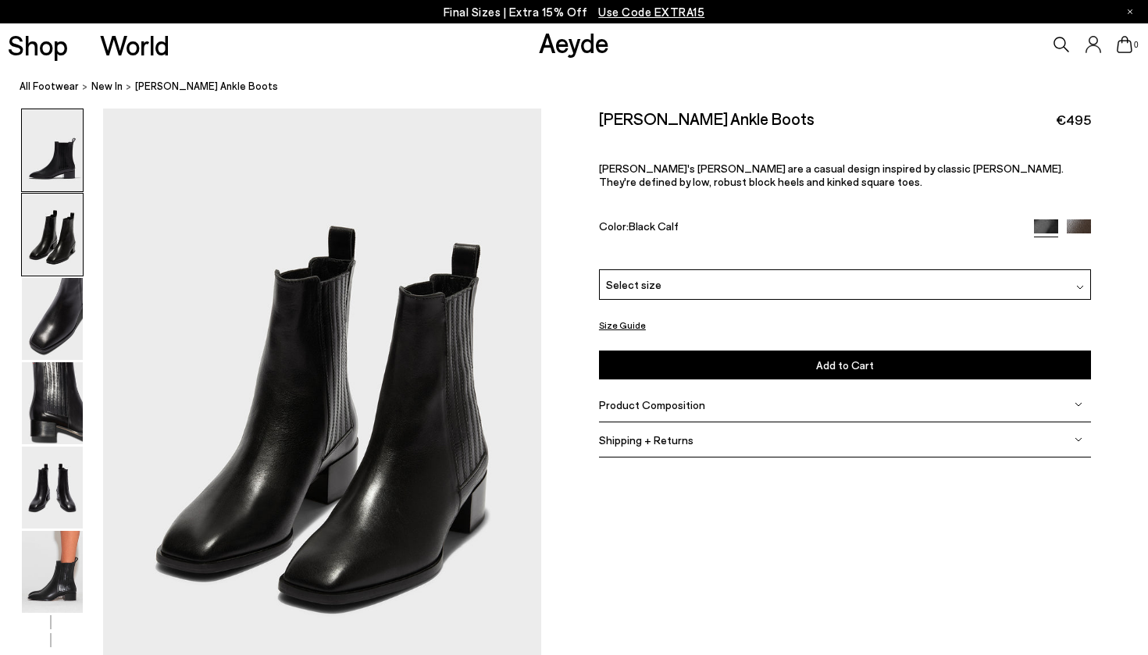
click at [58, 160] on img at bounding box center [52, 150] width 61 height 82
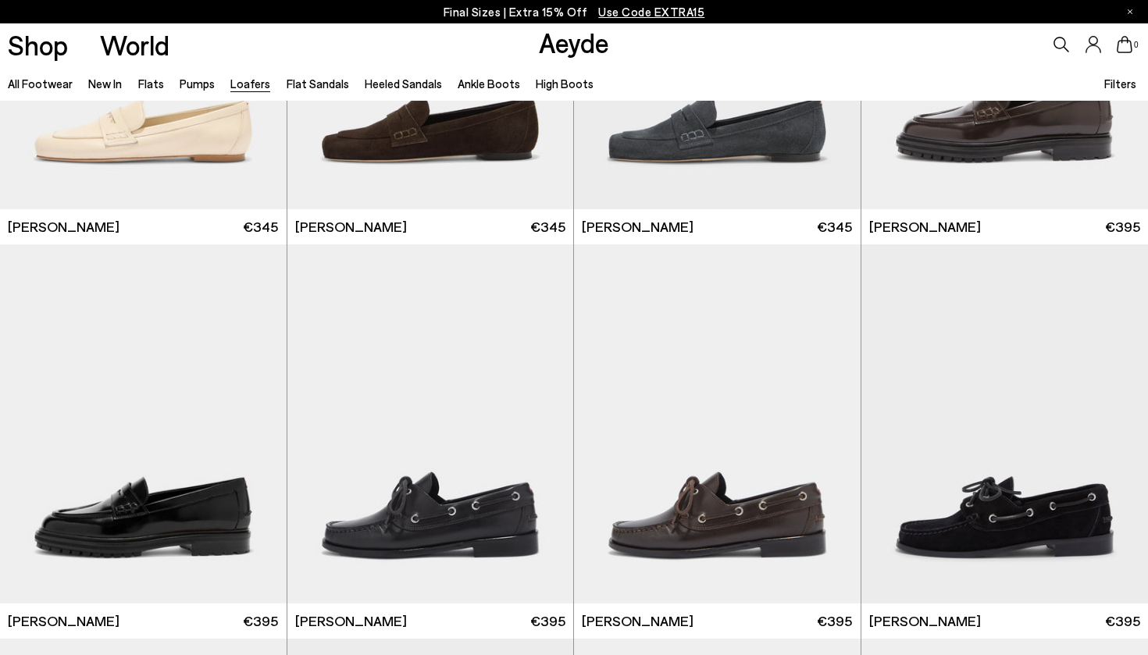
scroll to position [1048, 0]
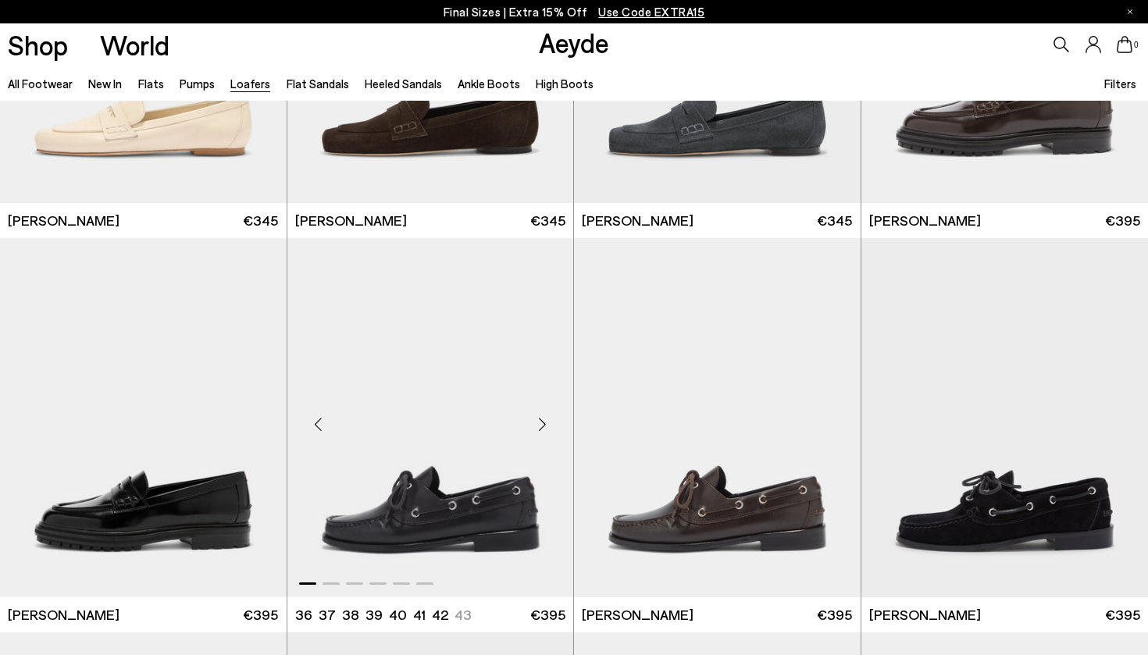
click at [403, 483] on img "1 / 6" at bounding box center [430, 418] width 287 height 360
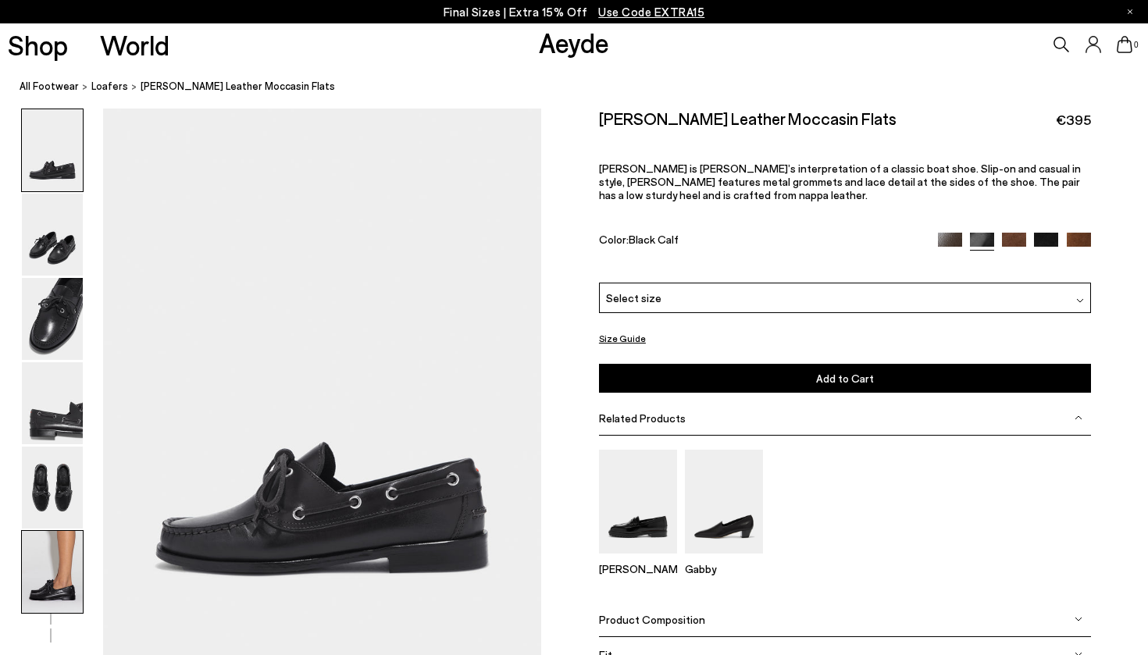
click at [66, 564] on img at bounding box center [52, 572] width 61 height 82
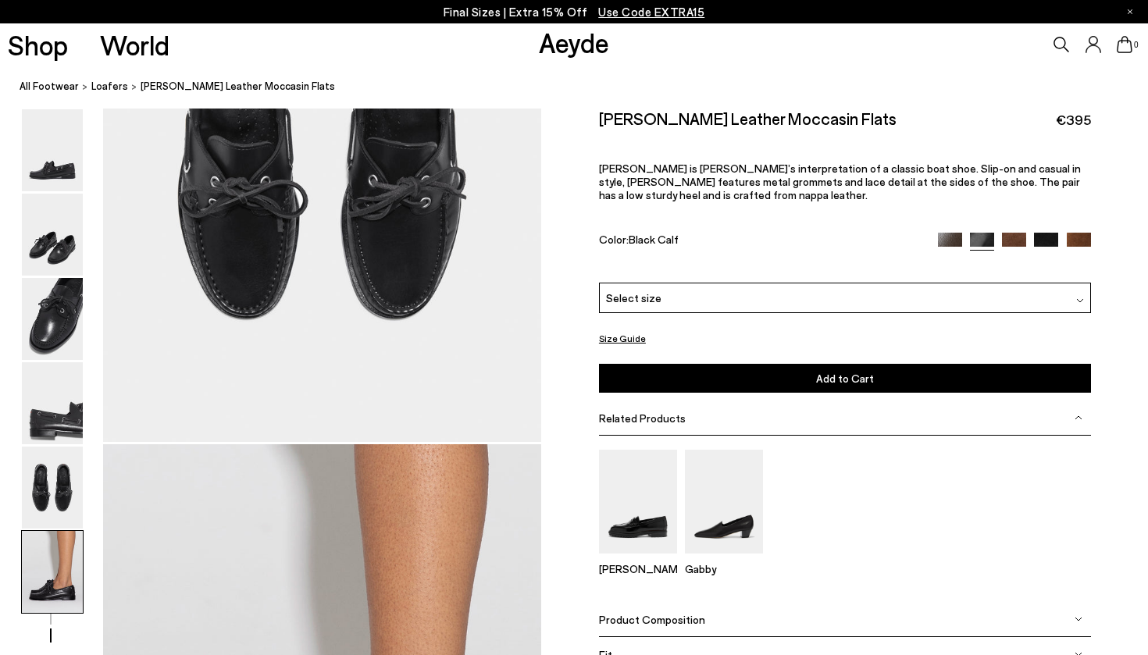
scroll to position [3004, 0]
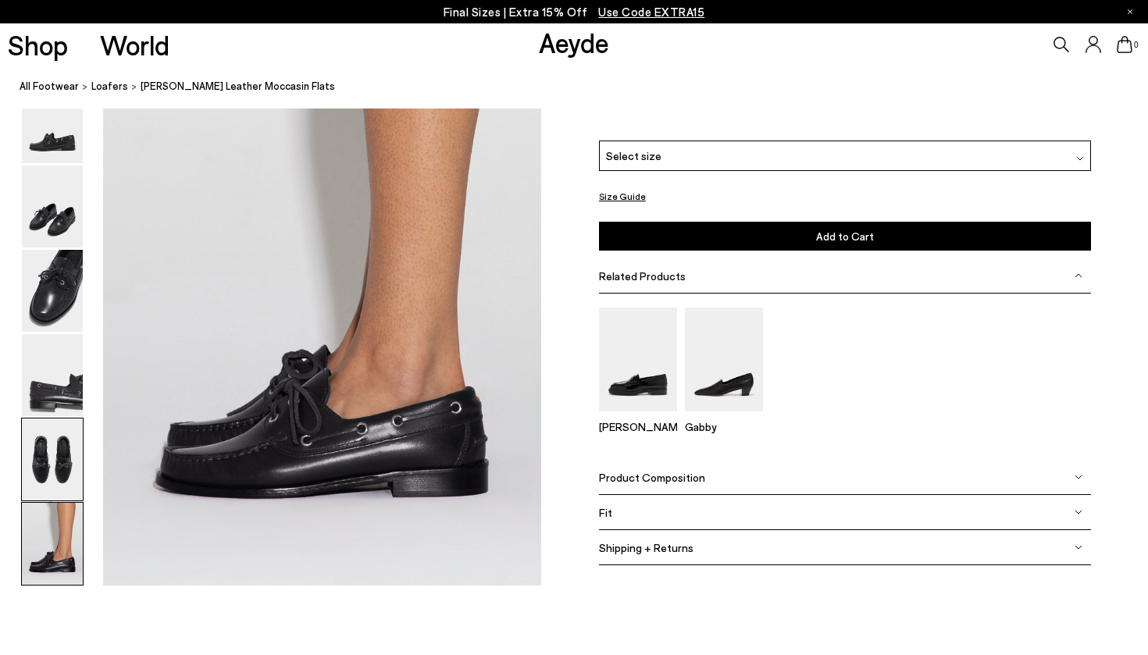
click at [61, 465] on img at bounding box center [52, 460] width 61 height 82
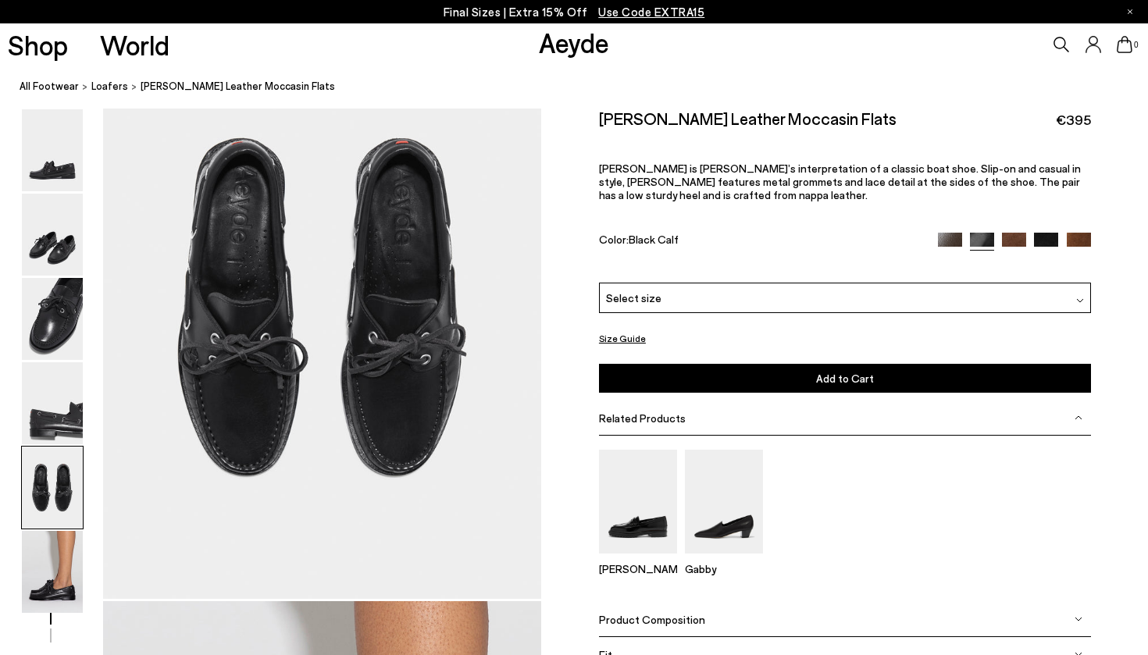
scroll to position [2310, 0]
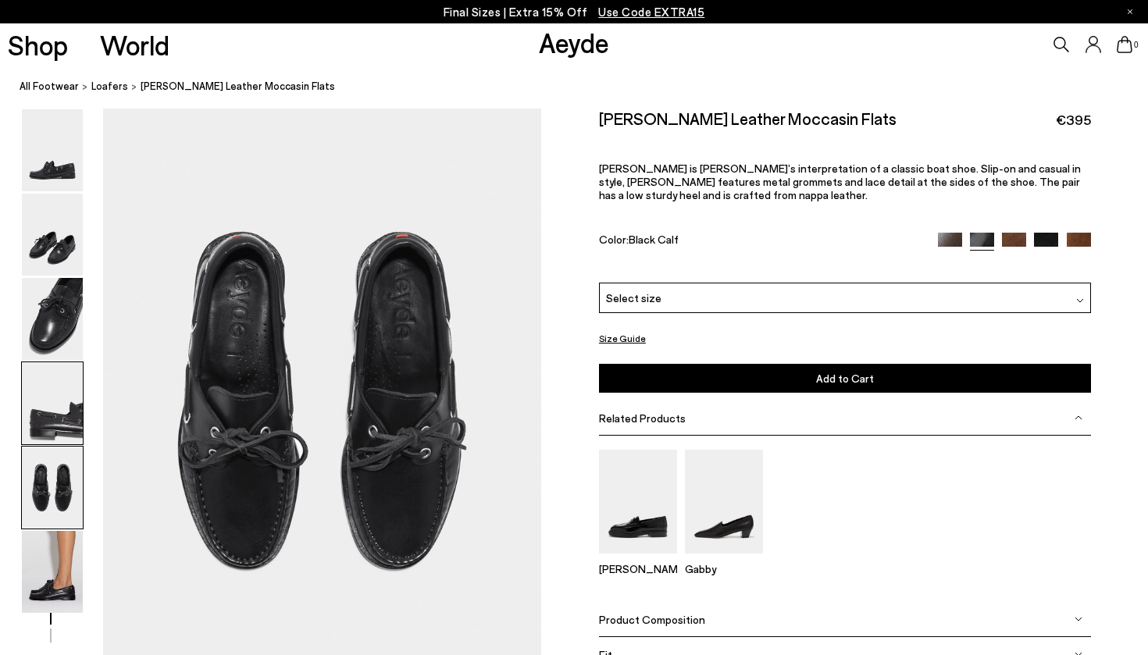
click at [55, 398] on img at bounding box center [52, 403] width 61 height 82
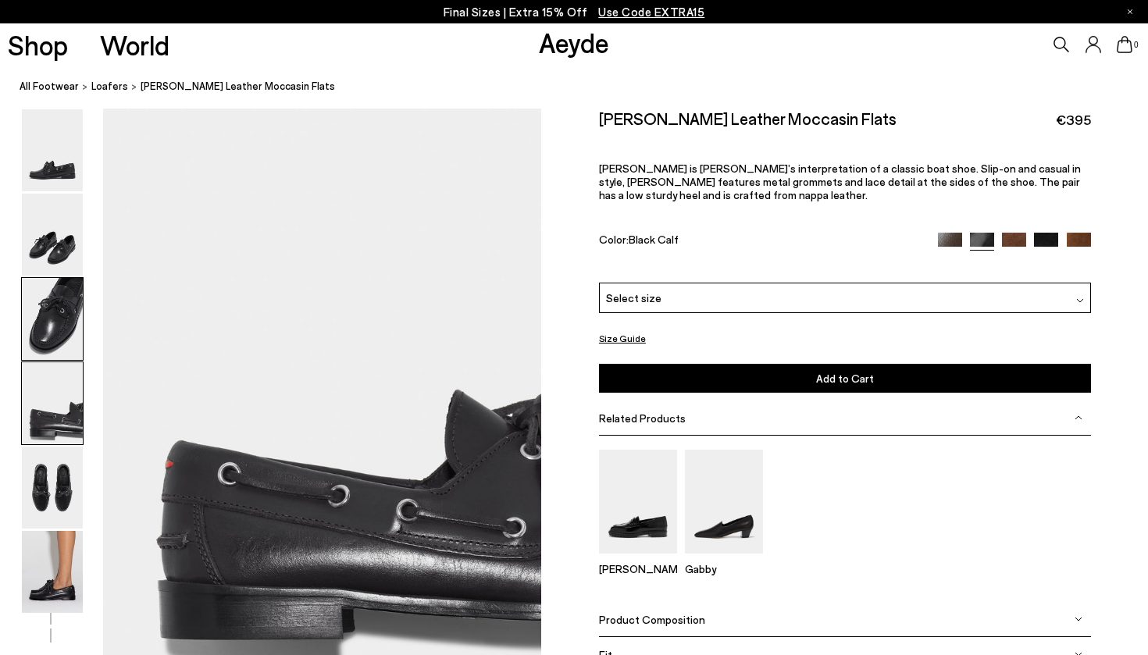
click at [62, 349] on img at bounding box center [52, 319] width 61 height 82
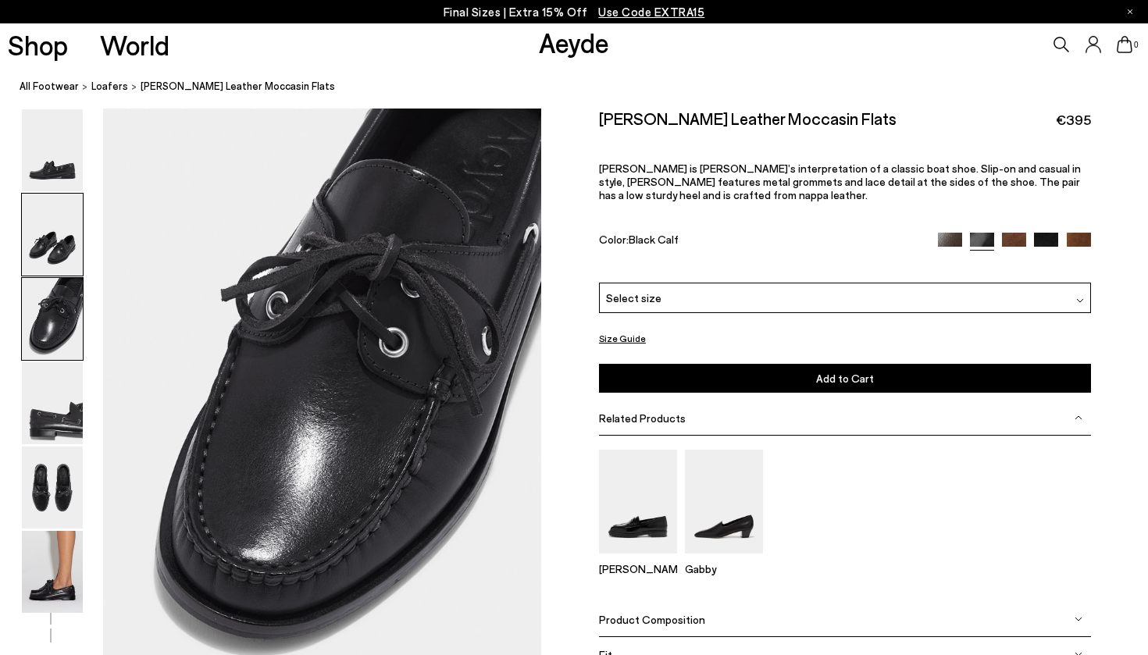
click at [66, 251] on img at bounding box center [52, 235] width 61 height 82
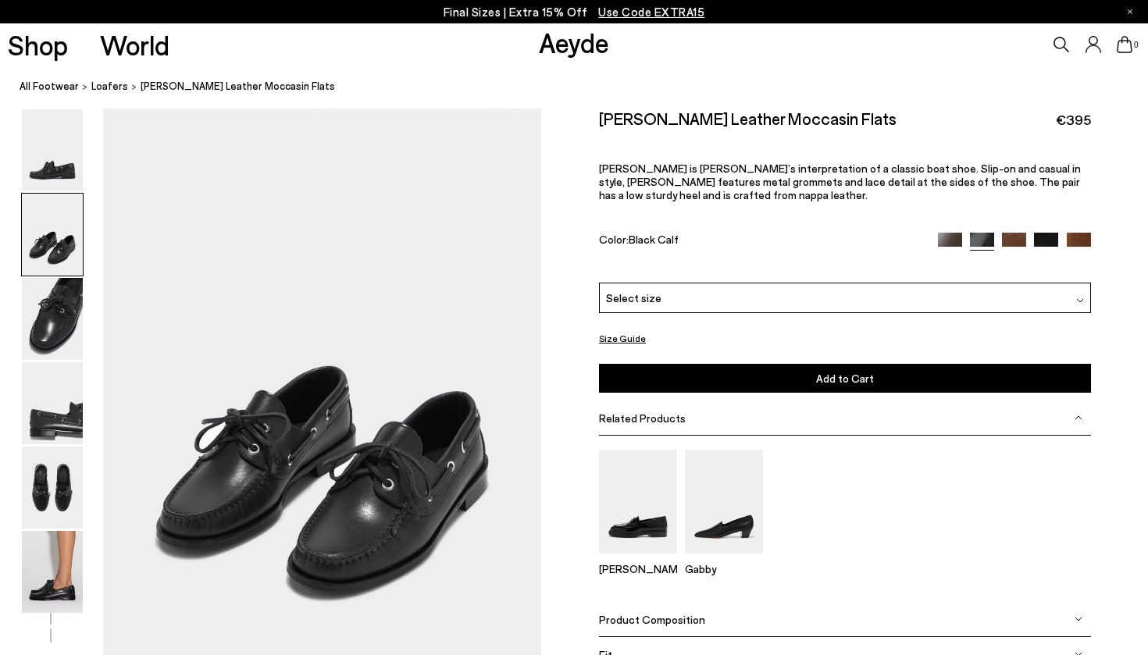
scroll to position [550, 0]
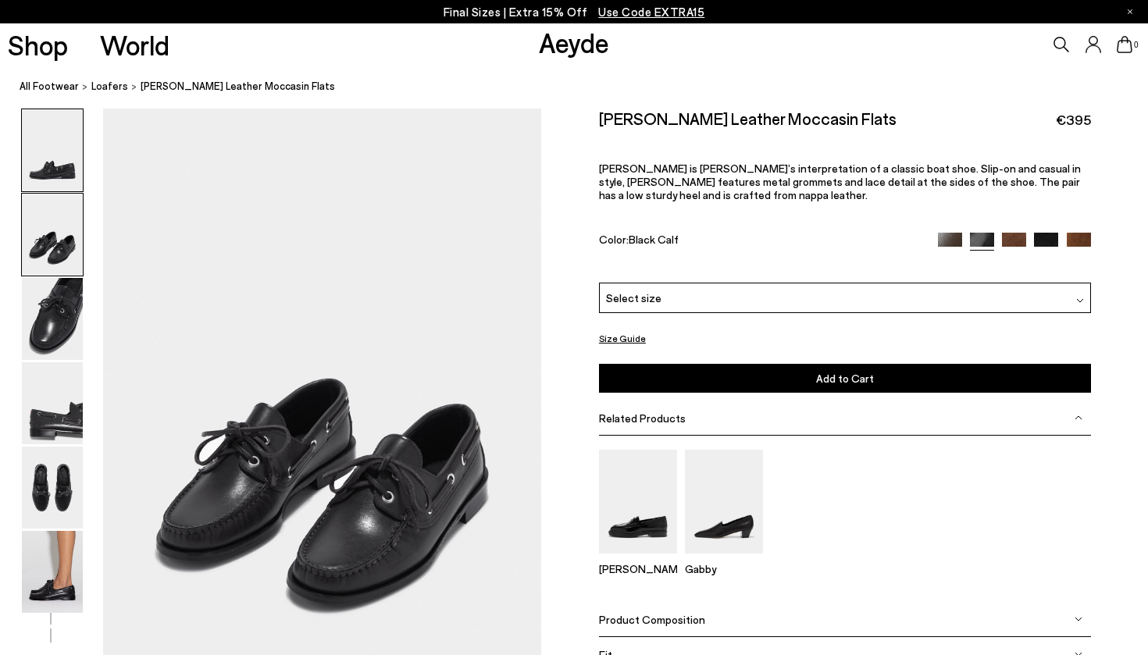
click at [73, 165] on img at bounding box center [52, 150] width 61 height 82
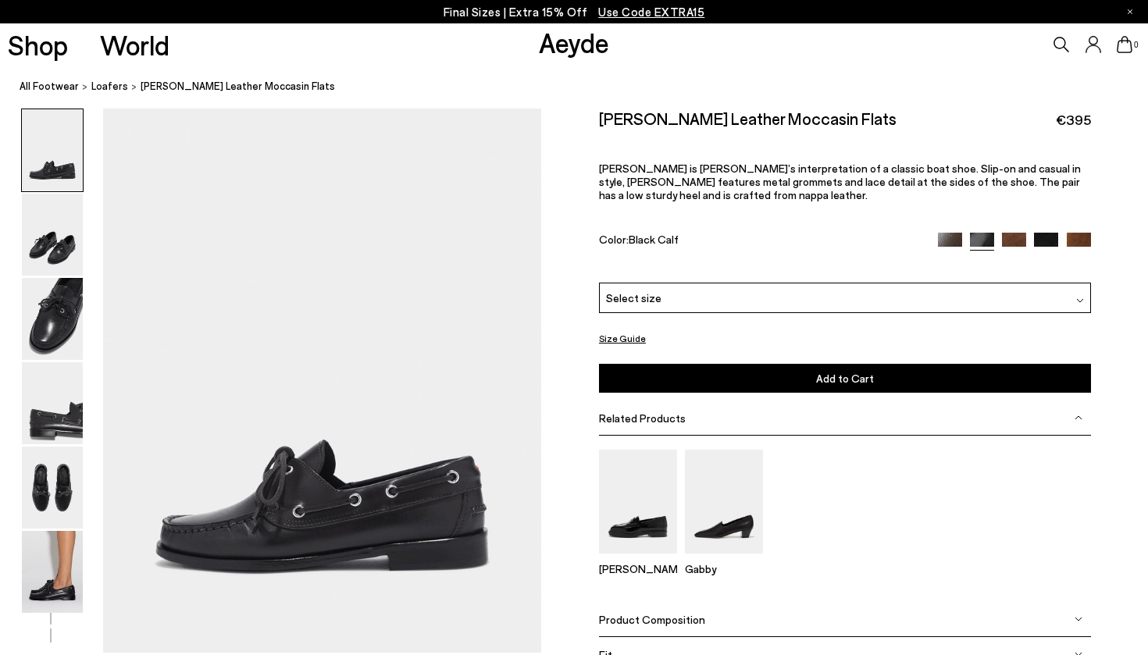
scroll to position [0, 0]
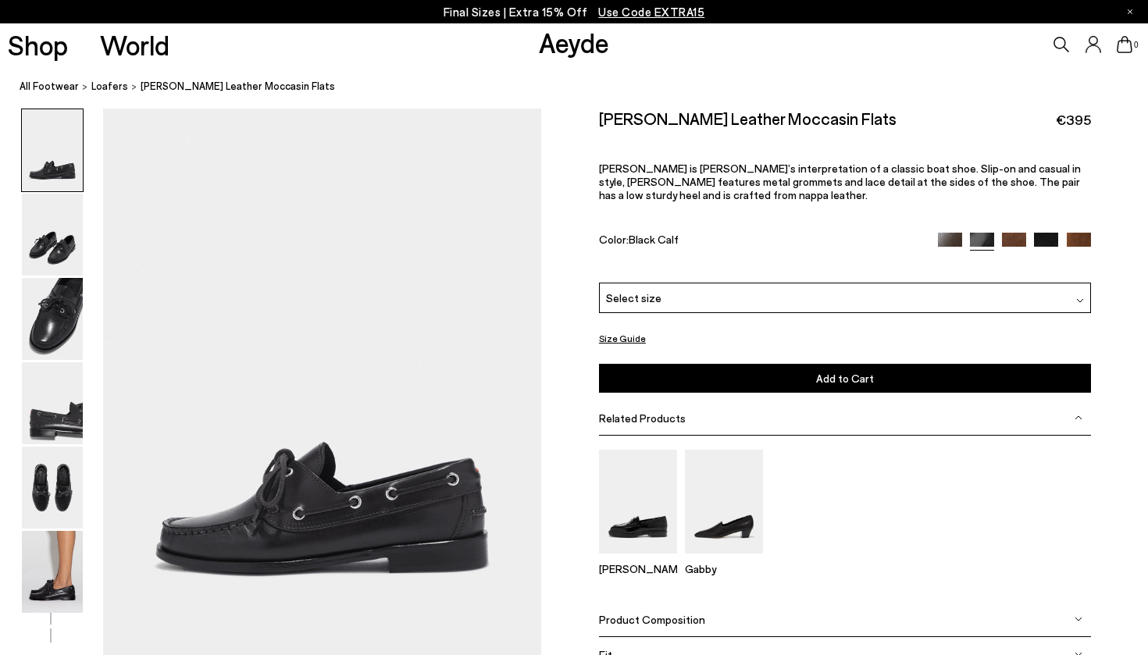
click at [665, 283] on div "Select size" at bounding box center [845, 298] width 492 height 30
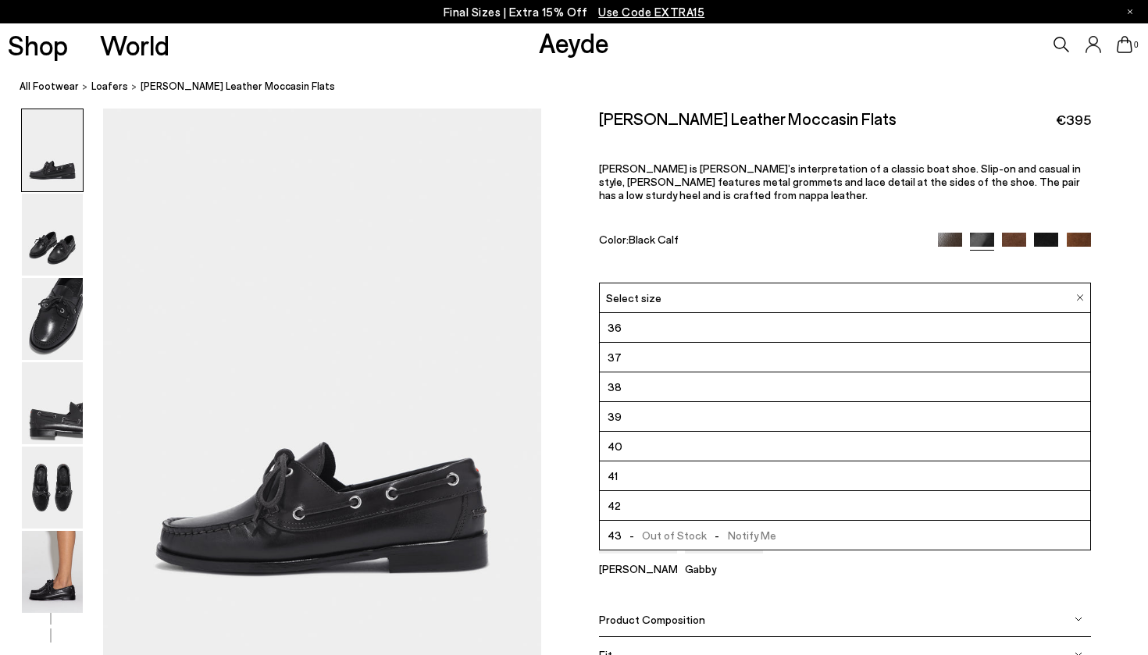
click at [654, 373] on li "38" at bounding box center [845, 388] width 490 height 30
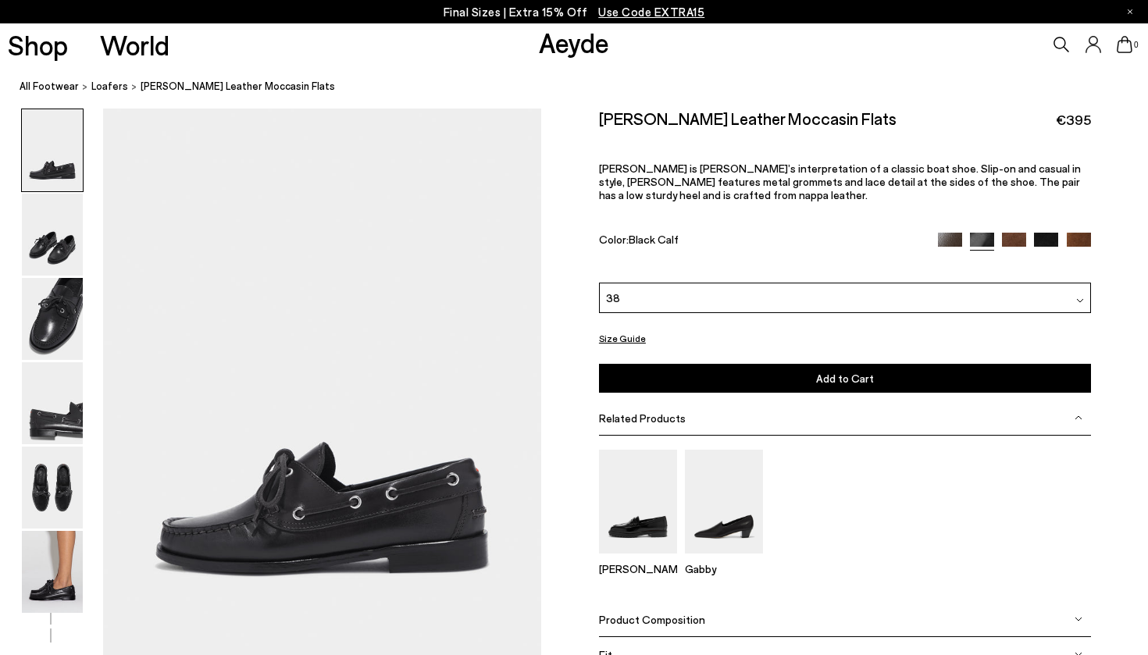
click at [705, 364] on button "Add to Cart Select a Size First" at bounding box center [845, 378] width 492 height 29
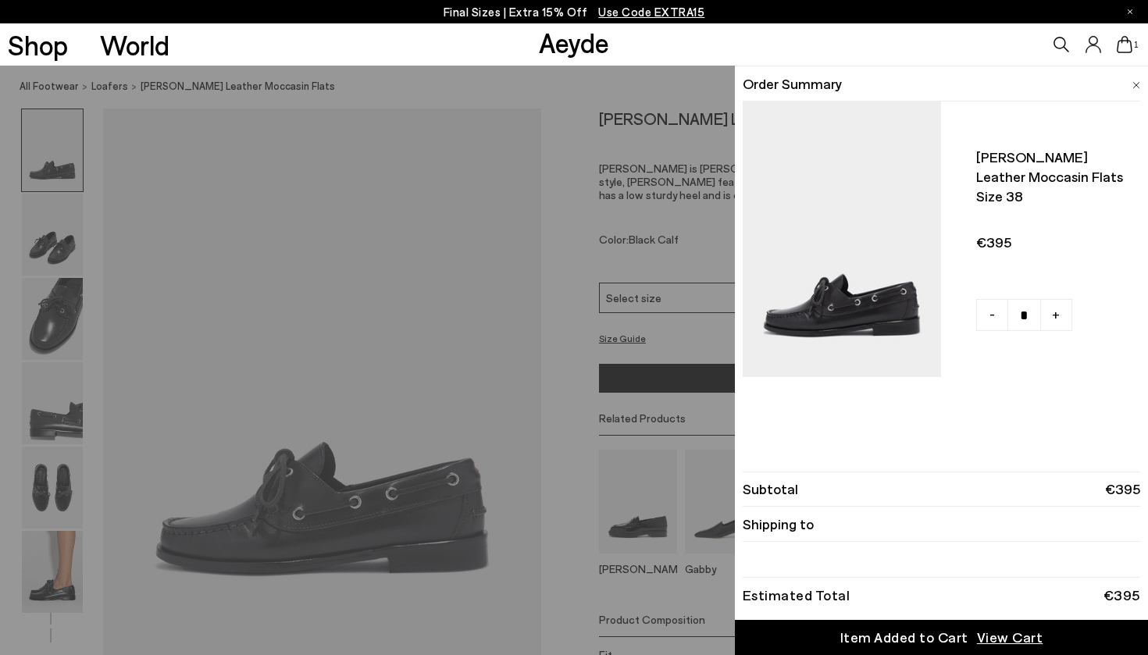
click at [333, 52] on div "Shop World Aeyde 1" at bounding box center [574, 44] width 1148 height 42
click at [1136, 88] on span at bounding box center [1136, 83] width 8 height 20
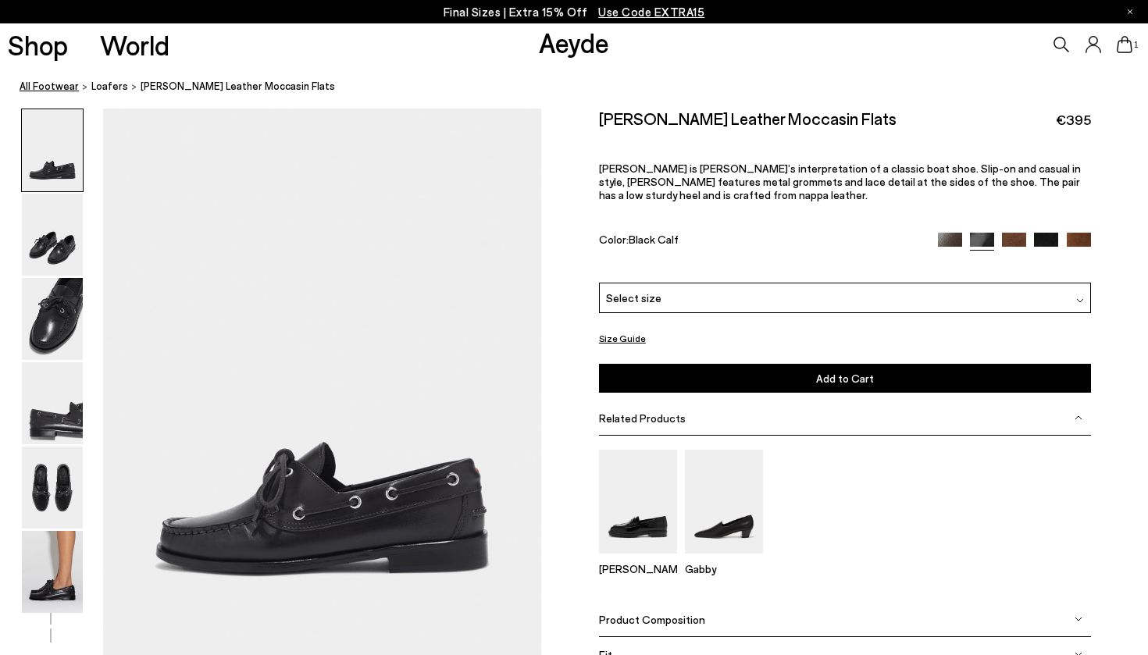
click at [52, 89] on link "All Footwear" at bounding box center [49, 86] width 59 height 16
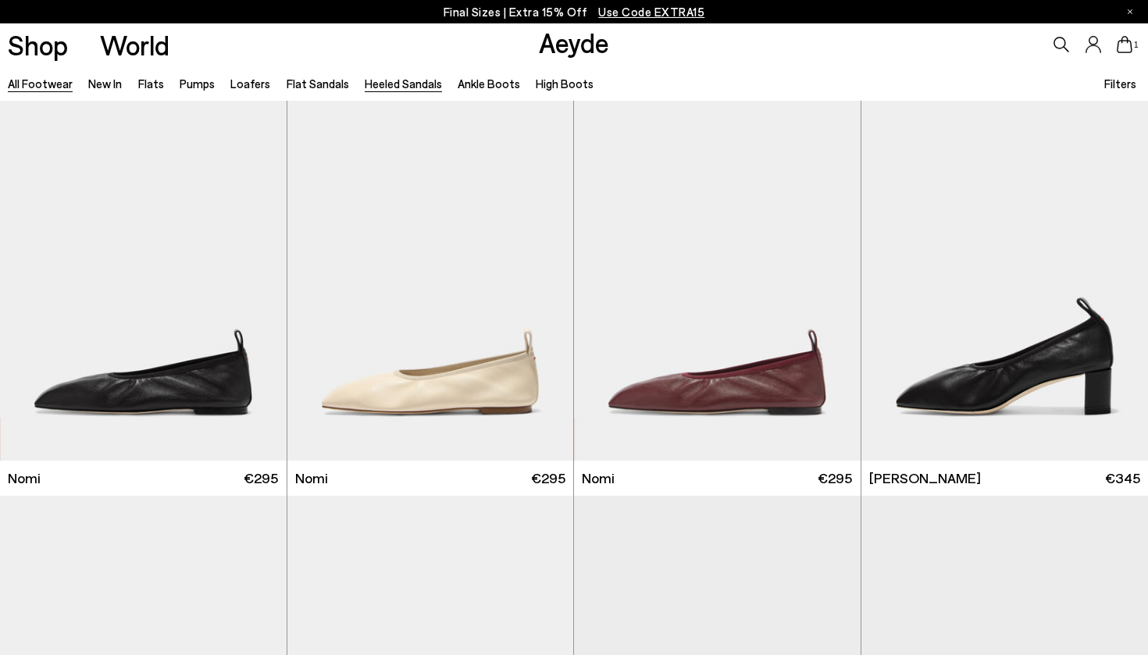
click at [389, 84] on link "Heeled Sandals" at bounding box center [403, 84] width 77 height 14
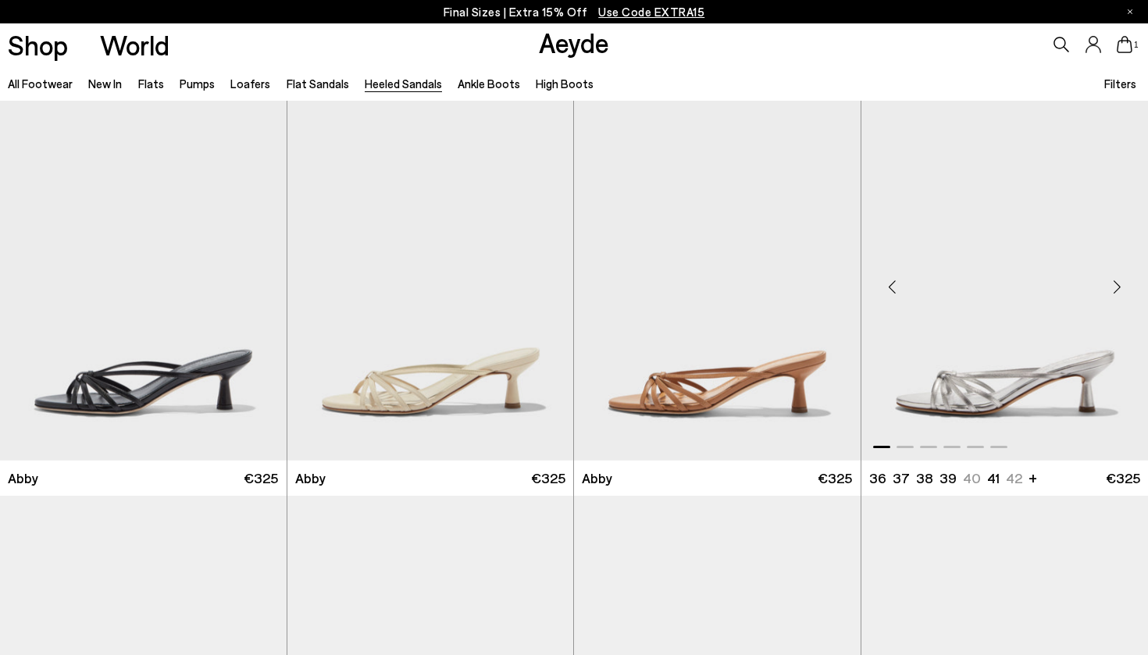
click at [972, 394] on img "1 / 6" at bounding box center [1004, 281] width 287 height 360
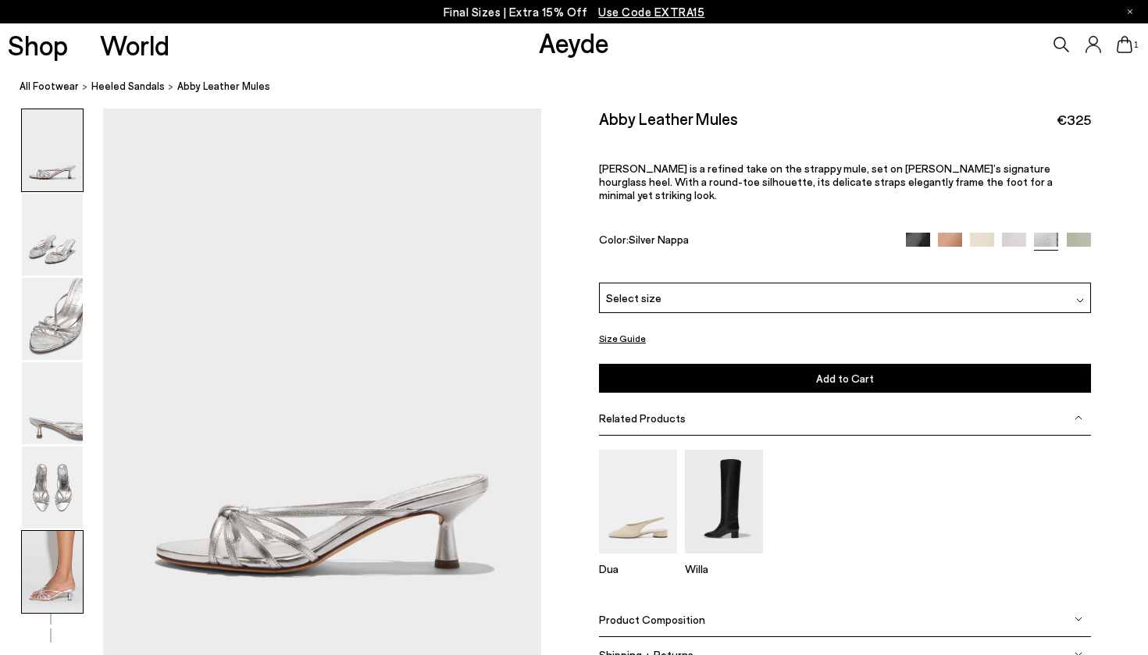
click at [62, 591] on img at bounding box center [52, 572] width 61 height 82
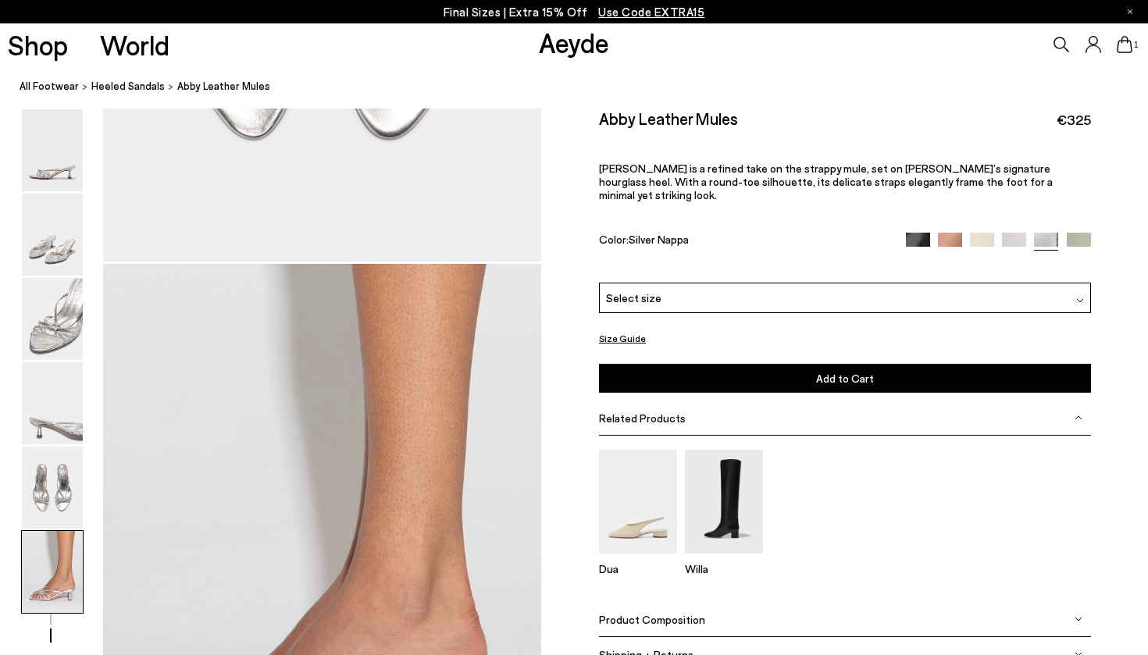
scroll to position [3004, 0]
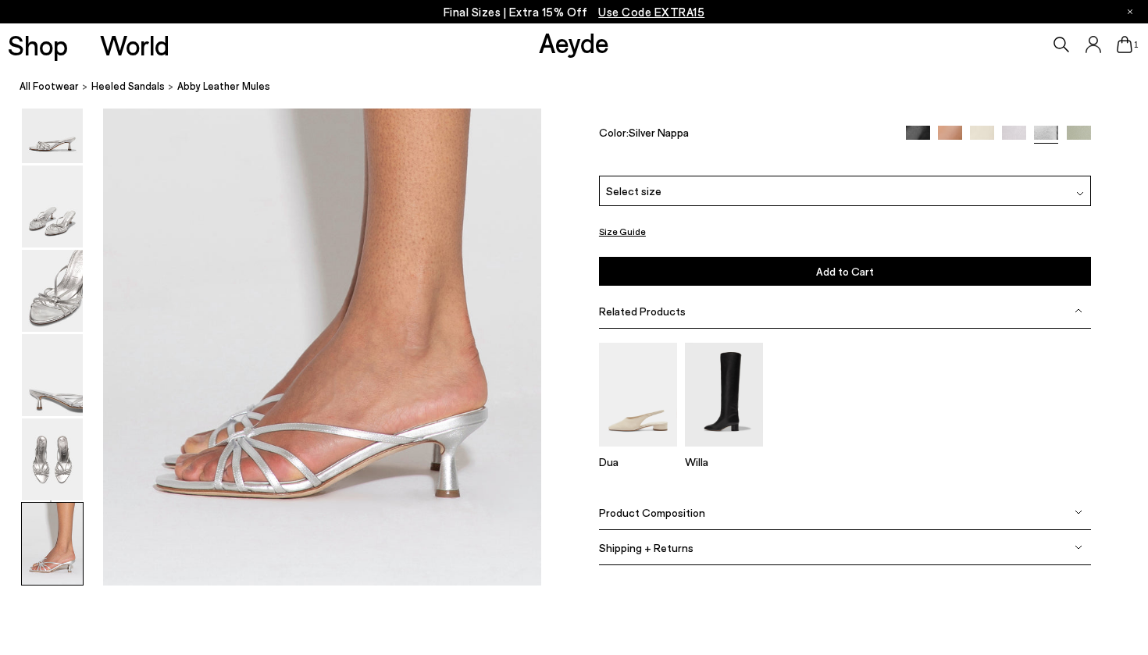
click at [681, 206] on div "Select size" at bounding box center [845, 191] width 492 height 30
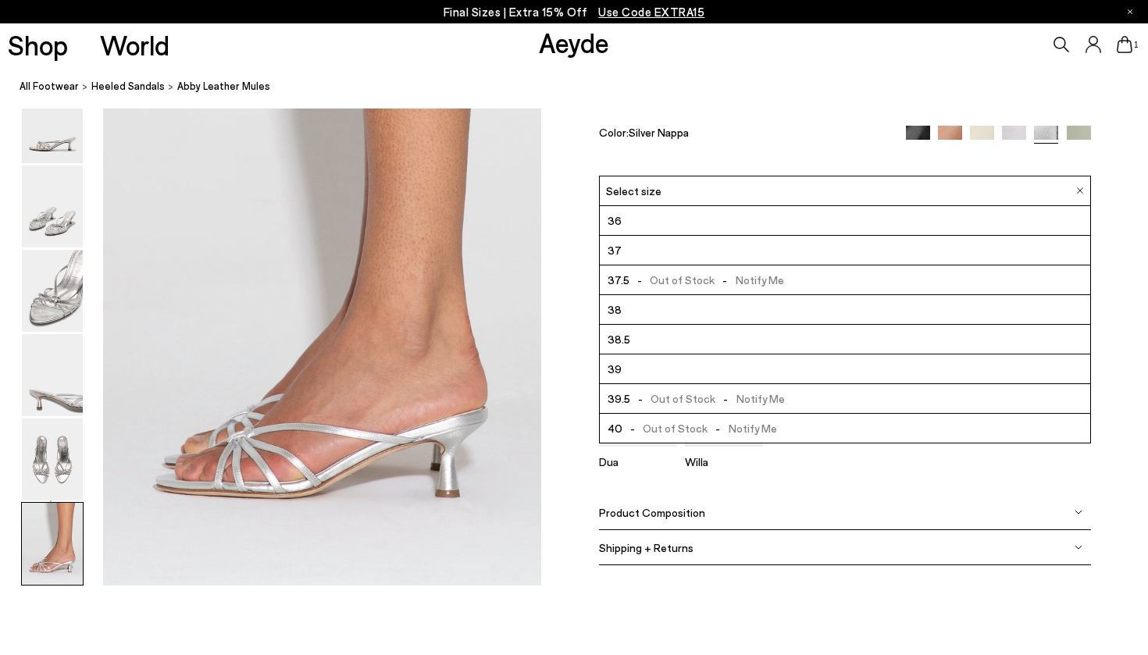
click at [661, 316] on li "38" at bounding box center [845, 310] width 490 height 30
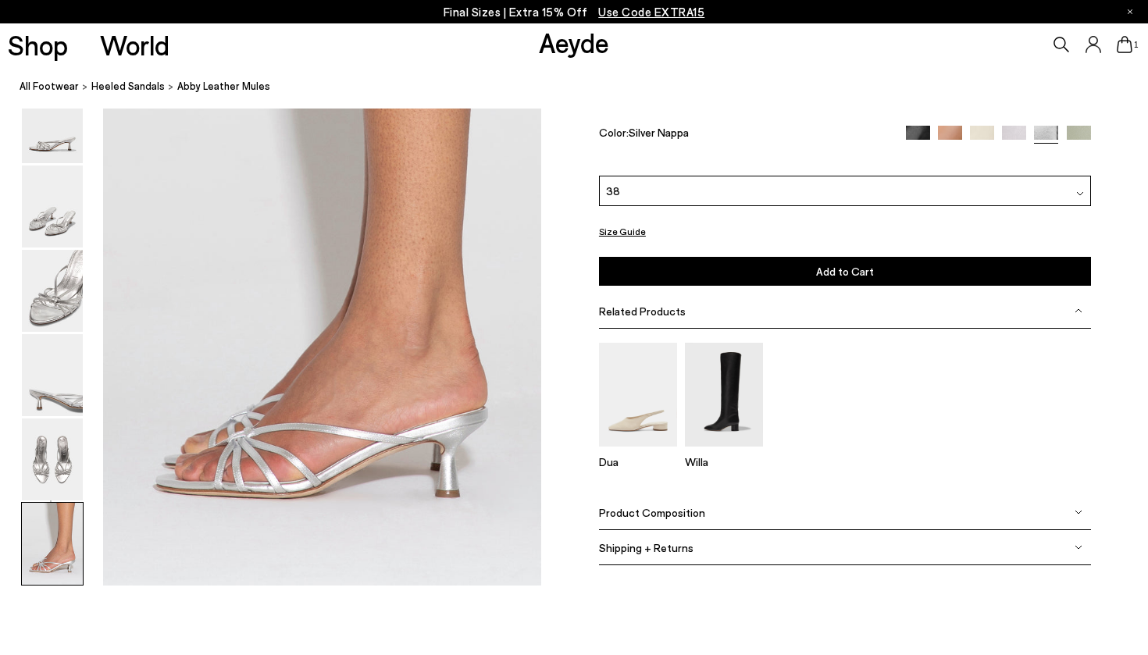
click at [742, 267] on button "Add to Cart Select a Size First" at bounding box center [845, 272] width 492 height 29
click at [61, 84] on link "All Footwear" at bounding box center [49, 86] width 59 height 16
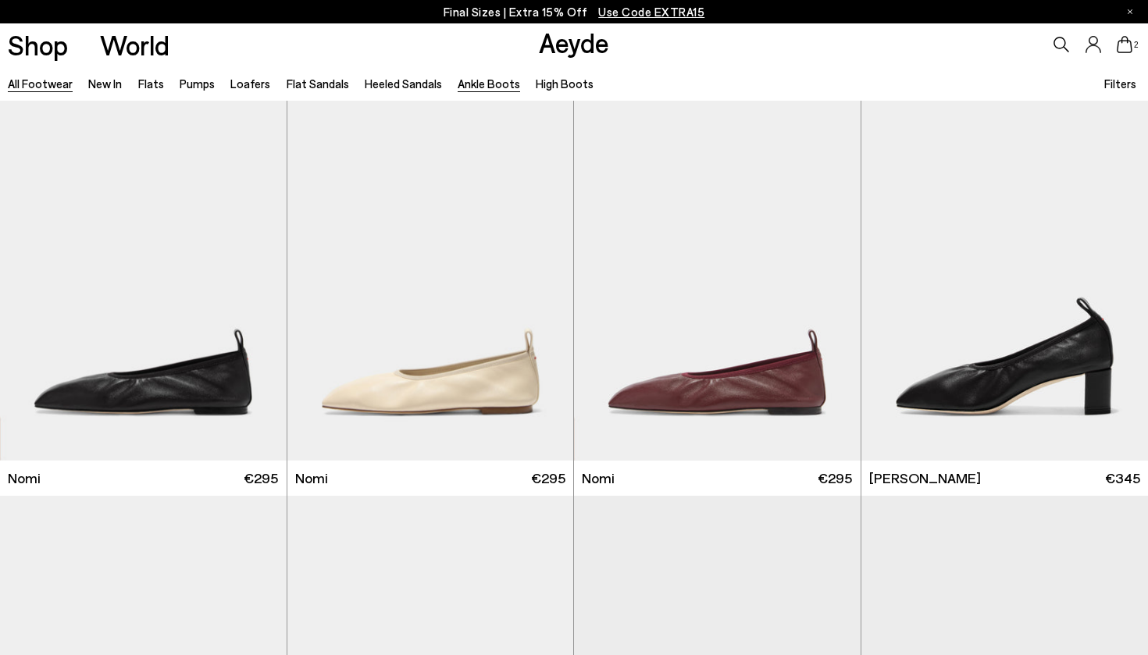
click at [484, 87] on link "Ankle Boots" at bounding box center [489, 84] width 62 height 14
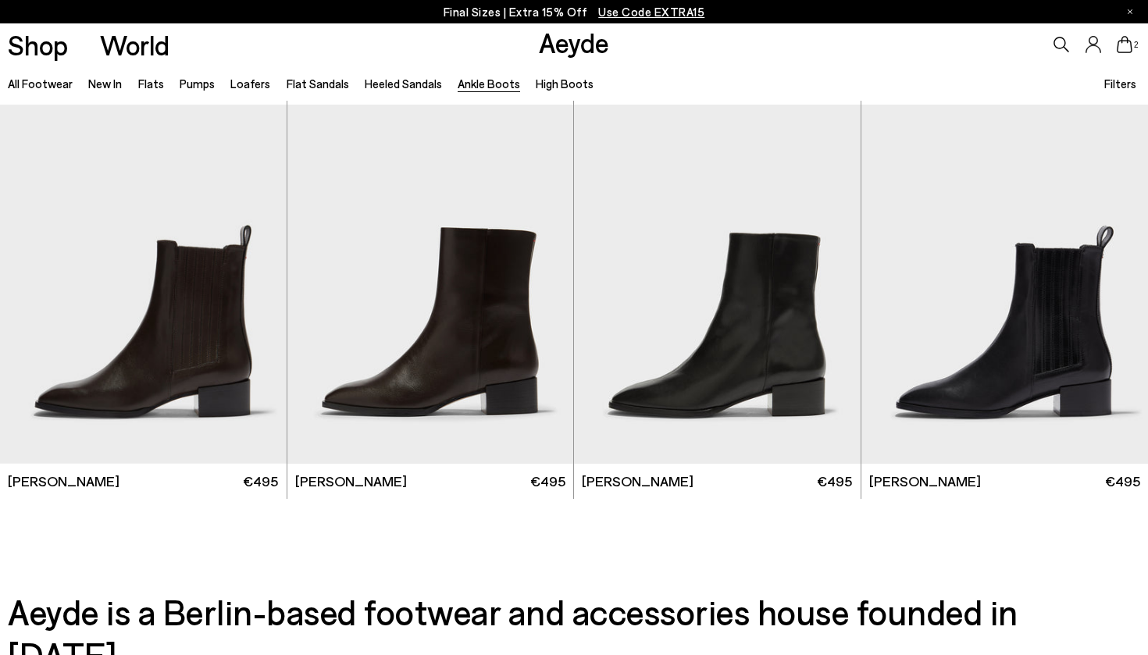
scroll to position [3160, 0]
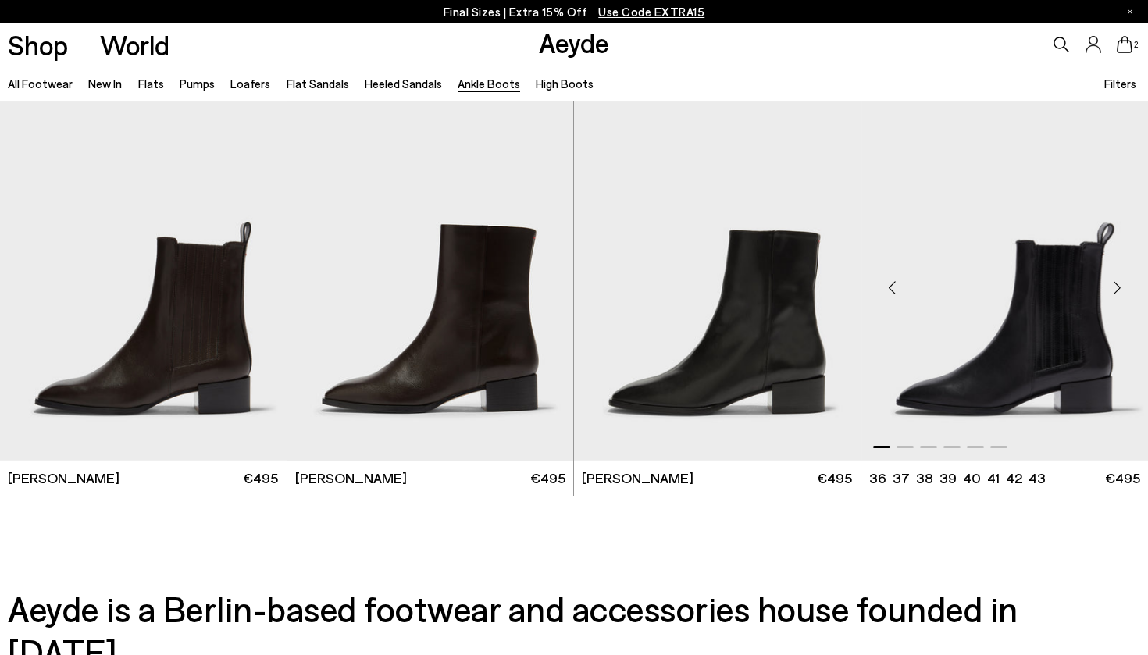
click at [1018, 341] on img "1 / 6" at bounding box center [1004, 282] width 287 height 360
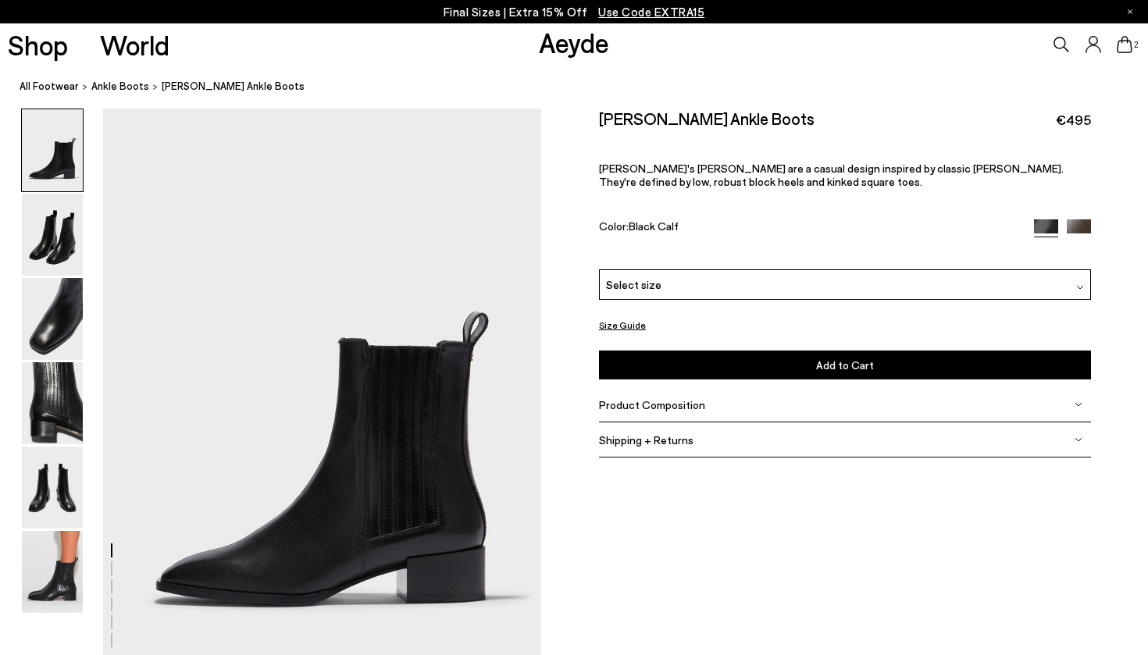
click at [653, 276] on span "Select size" at bounding box center [633, 284] width 55 height 16
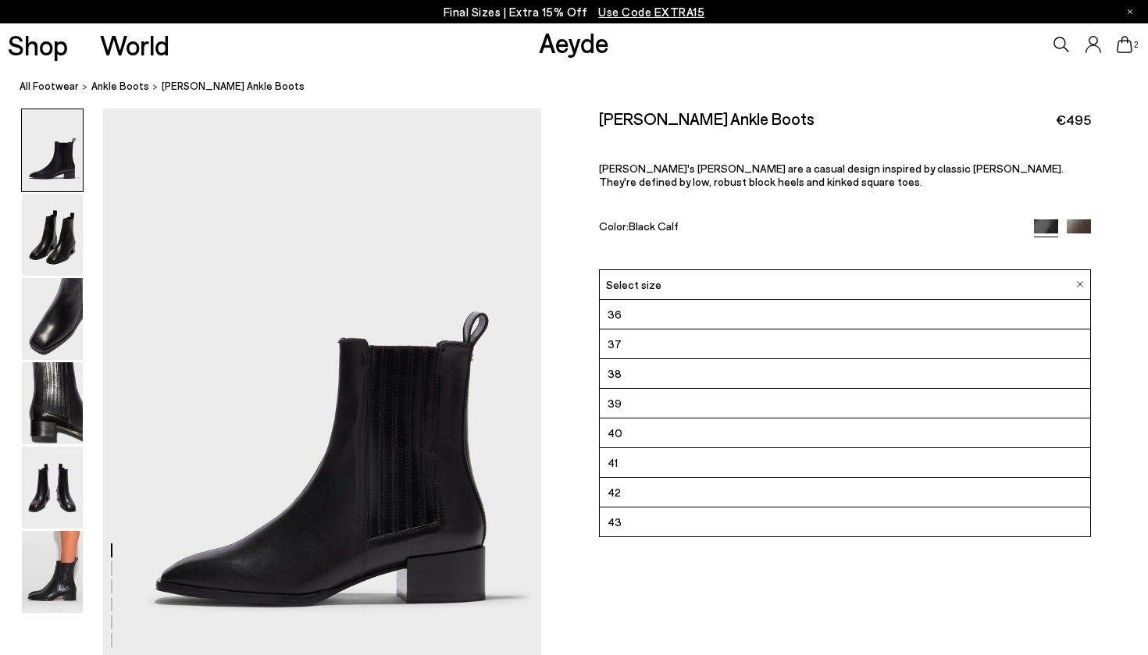
click at [640, 359] on li "38" at bounding box center [845, 374] width 490 height 30
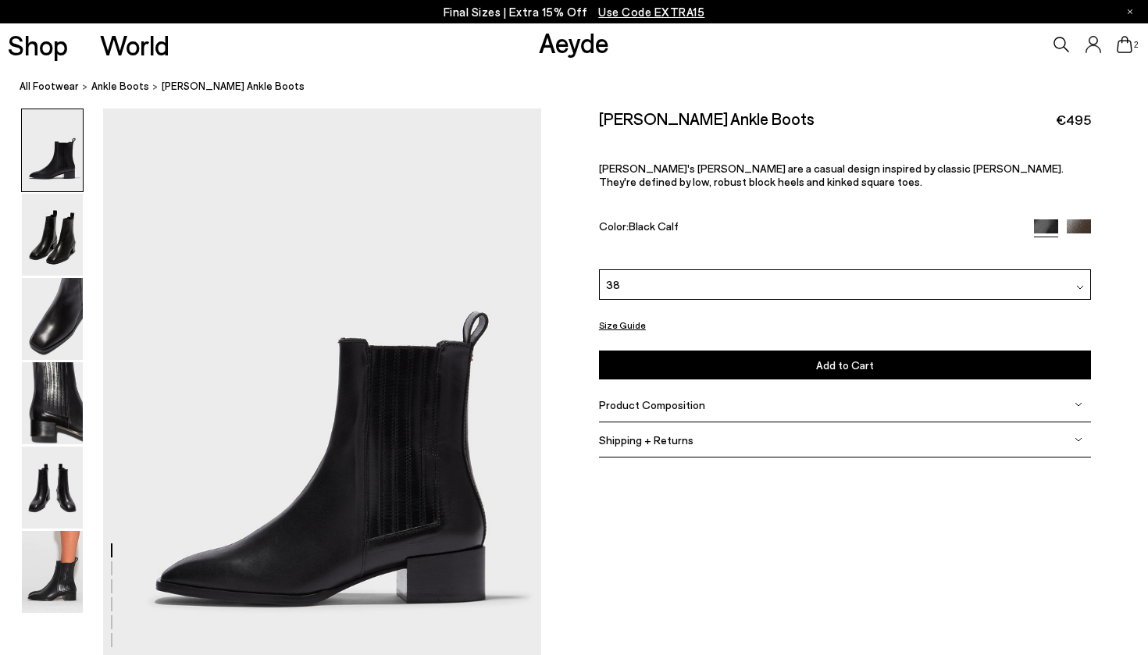
click at [682, 351] on button "Add to Cart Select a Size First" at bounding box center [845, 365] width 492 height 29
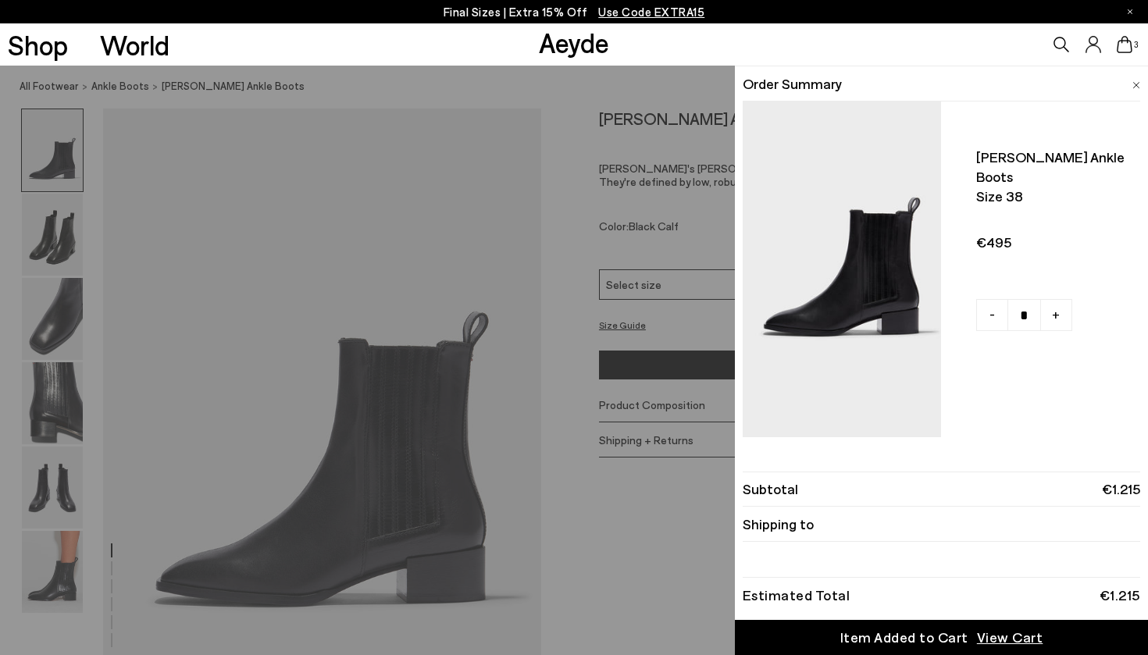
click at [577, 205] on div "Quick Add Color Size View Details Order Summary Neil leather ankle boots Size 3…" at bounding box center [574, 361] width 1148 height 590
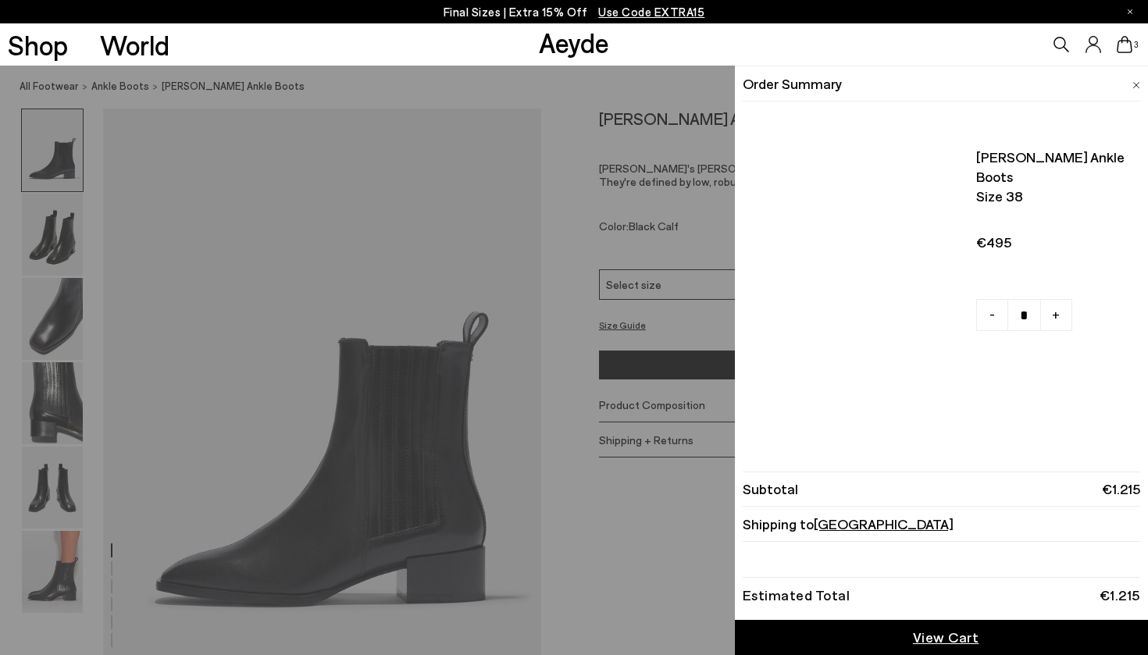
click at [1126, 45] on icon at bounding box center [1125, 44] width 16 height 17
